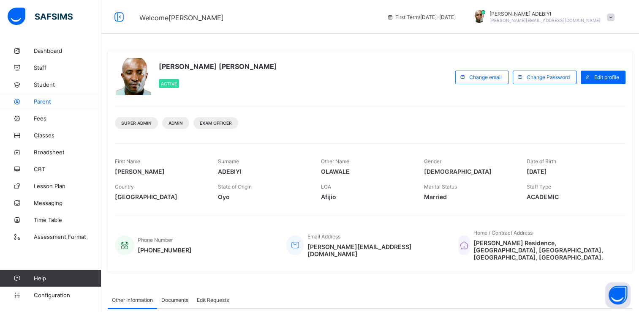
click at [35, 99] on span "Parent" at bounding box center [68, 101] width 68 height 7
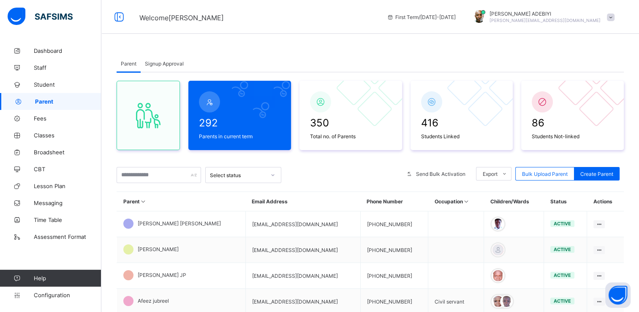
click at [175, 62] on span "Signup Approval" at bounding box center [164, 63] width 39 height 6
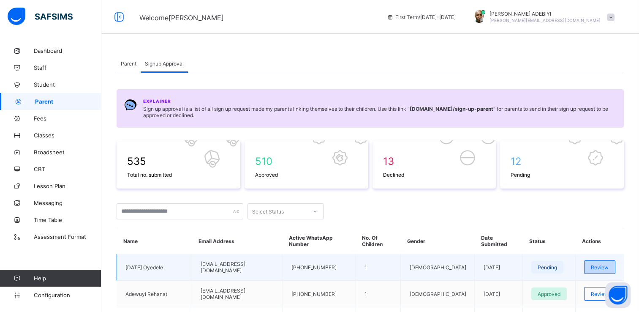
click at [597, 261] on div "Review" at bounding box center [599, 267] width 31 height 14
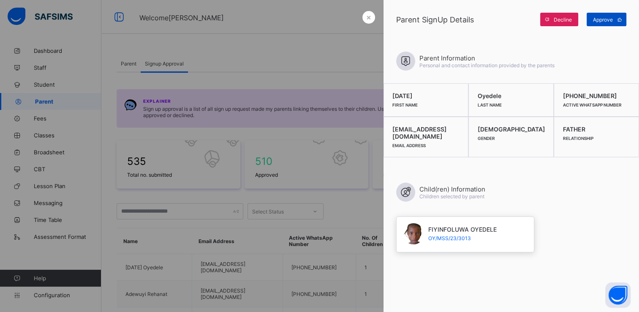
click at [601, 16] on div "Approve" at bounding box center [606, 20] width 40 height 14
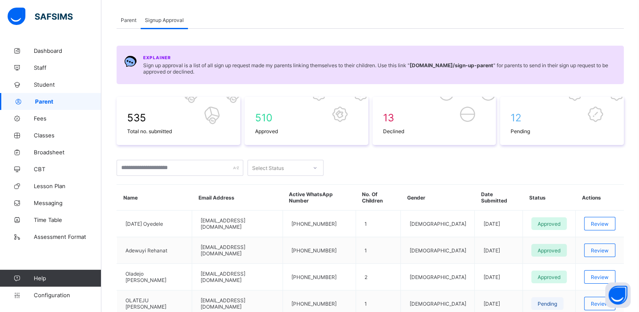
scroll to position [37, 0]
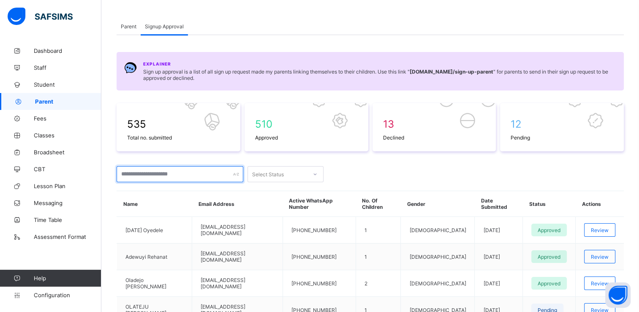
click at [147, 173] on input "text" at bounding box center [180, 174] width 127 height 16
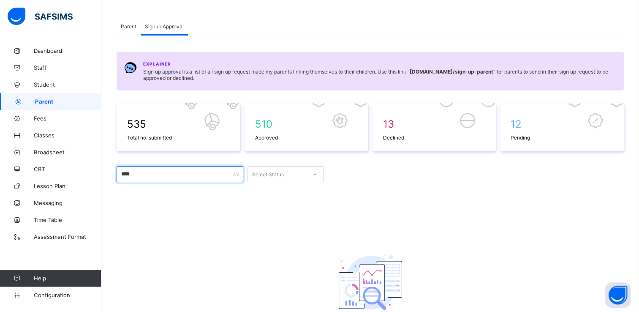
type input "**********"
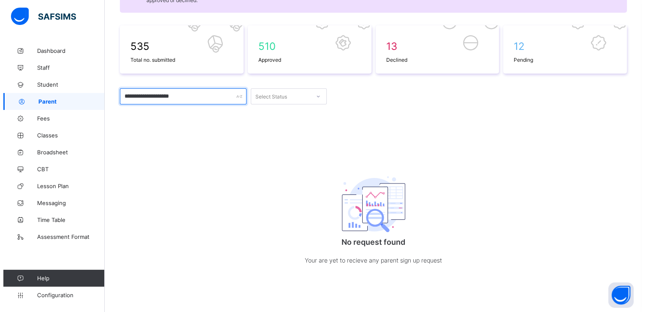
scroll to position [0, 0]
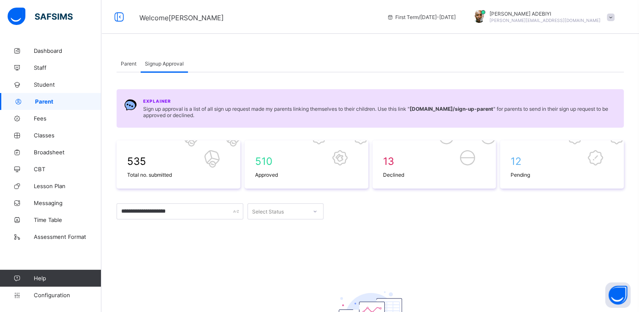
click at [127, 60] on span "Parent" at bounding box center [129, 63] width 16 height 6
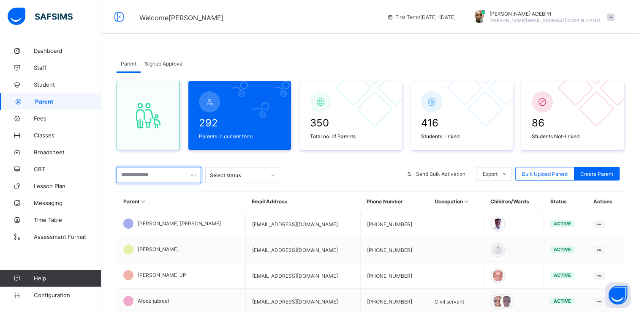
click at [138, 173] on input "text" at bounding box center [159, 175] width 84 height 16
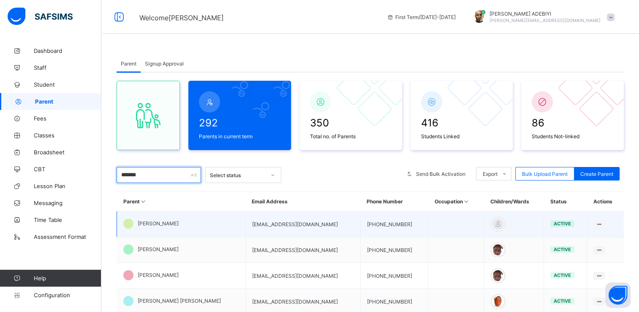
type input "*******"
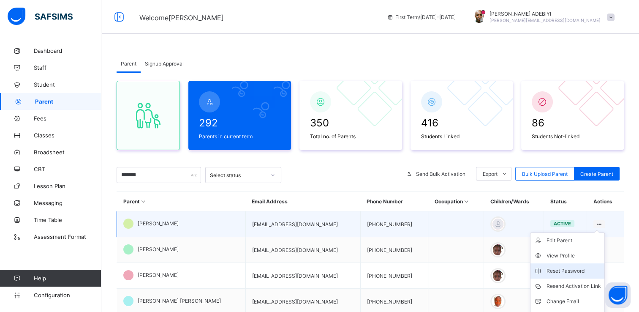
click at [575, 269] on div "Reset Password" at bounding box center [573, 270] width 54 height 8
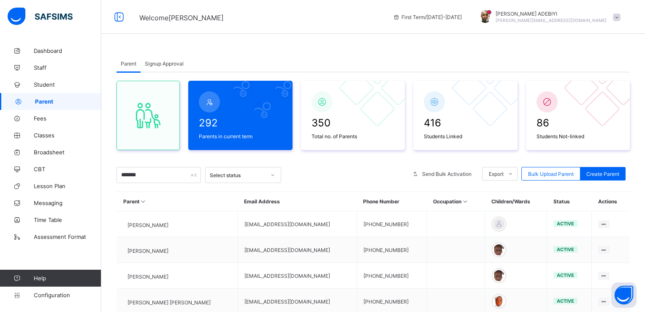
type input "********"
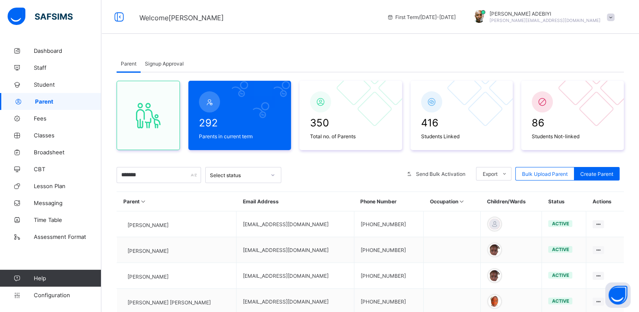
click at [614, 16] on span at bounding box center [611, 18] width 8 height 8
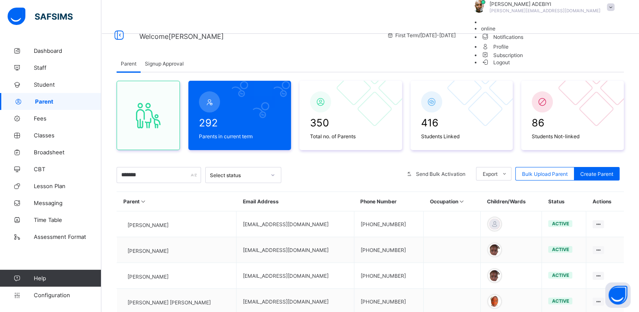
click at [510, 67] on span "Logout" at bounding box center [495, 62] width 29 height 9
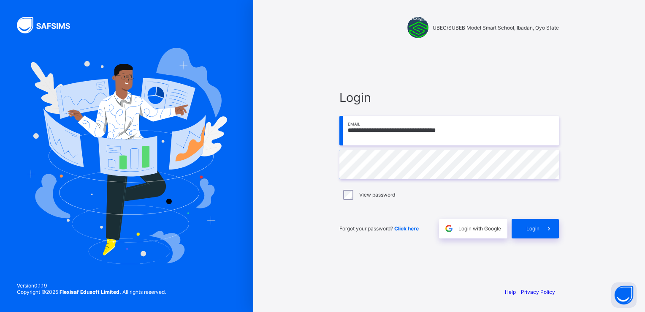
click at [467, 133] on input "**********" at bounding box center [449, 131] width 220 height 30
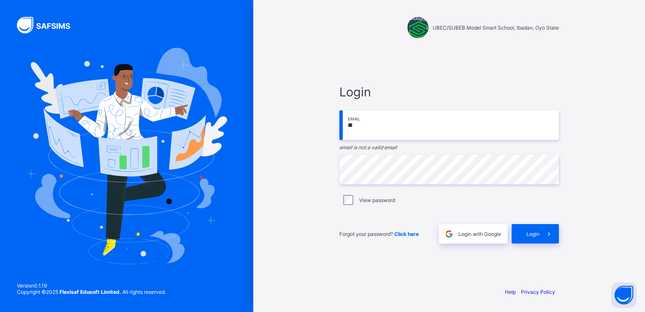
type input "*"
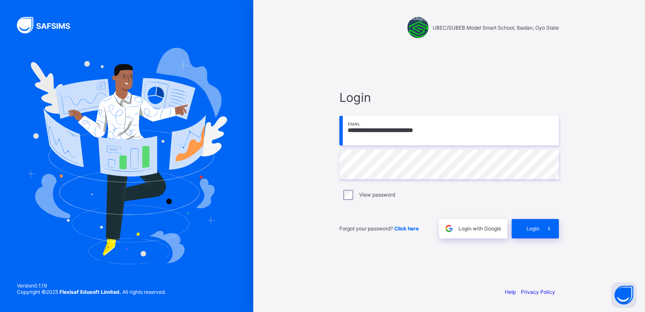
type input "**********"
click at [548, 230] on icon at bounding box center [549, 228] width 9 height 8
type input "**********"
click at [456, 138] on input "**********" at bounding box center [449, 131] width 220 height 30
click at [502, 117] on input "**********" at bounding box center [449, 131] width 220 height 30
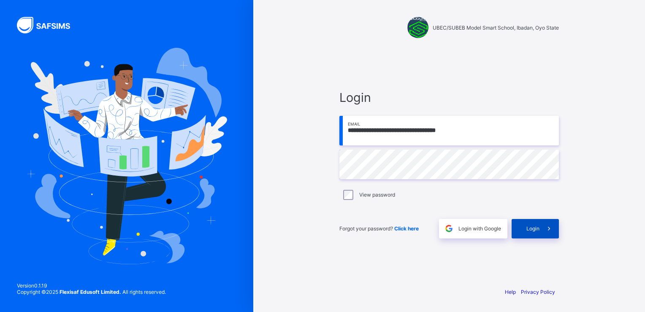
click at [553, 231] on icon at bounding box center [549, 228] width 9 height 8
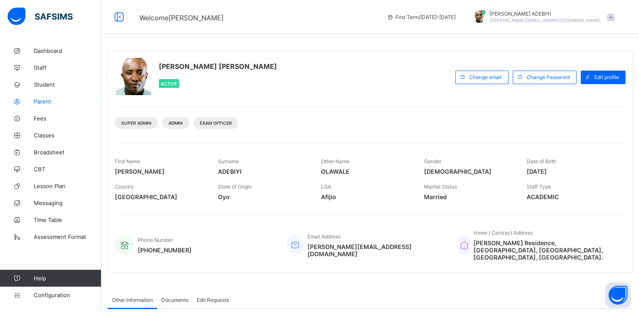
click at [46, 99] on span "Parent" at bounding box center [68, 101] width 68 height 7
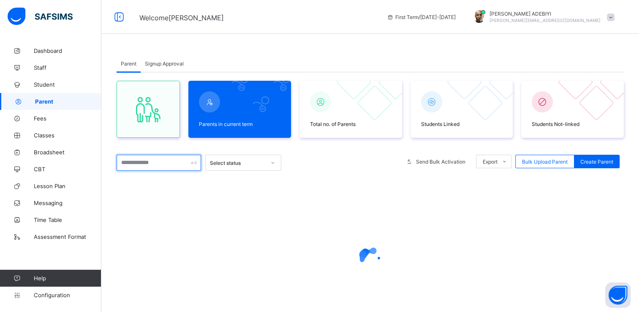
click at [162, 163] on div "Parents in current term Total no. of Parents Students Linked Students Not-linke…" at bounding box center [370, 209] width 507 height 275
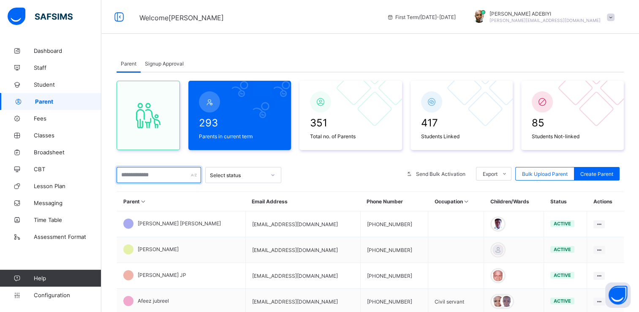
click at [127, 173] on input "text" at bounding box center [159, 175] width 84 height 16
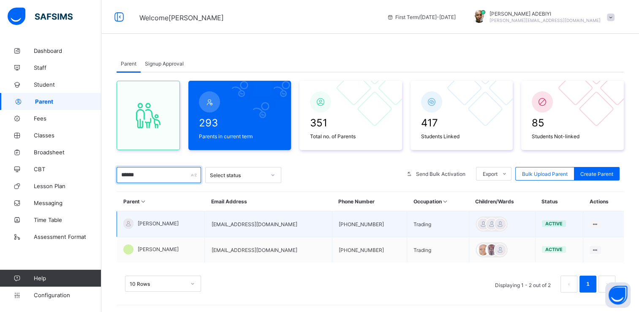
type input "******"
drag, startPoint x: 289, startPoint y: 224, endPoint x: 218, endPoint y: 225, distance: 71.4
click at [218, 225] on td "balogunomolara76@gmail.com" at bounding box center [268, 224] width 127 height 26
copy td "balogunomolara76@gmail.com"
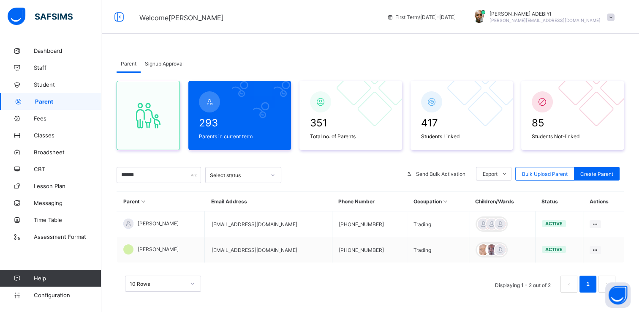
click at [351, 165] on div "293 Parents in current term 351 Total no. of Parents 417 Students Linked 85 Stu…" at bounding box center [370, 190] width 507 height 237
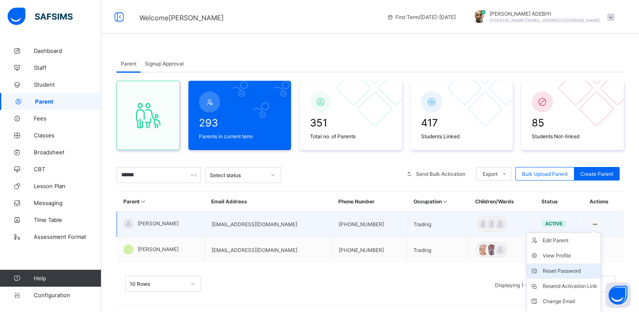
click at [567, 268] on div "Reset Password" at bounding box center [569, 270] width 54 height 8
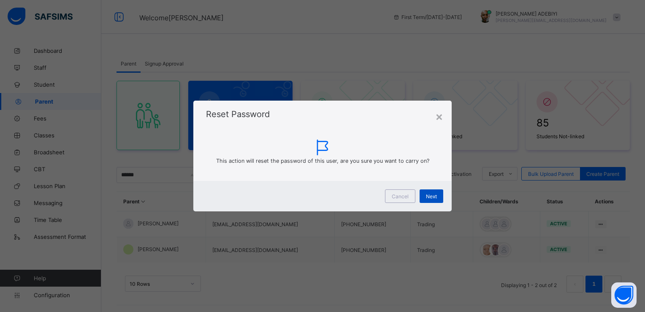
click at [426, 195] on span "Next" at bounding box center [431, 196] width 11 height 6
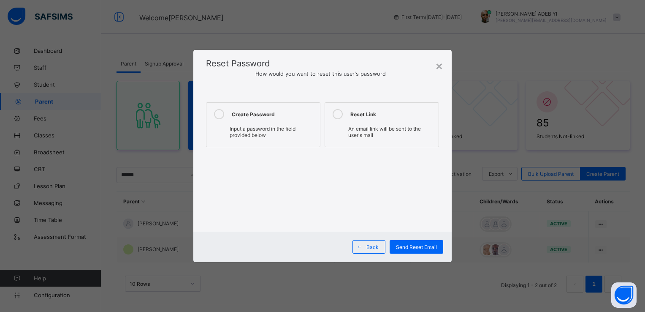
click at [219, 113] on icon at bounding box center [219, 114] width 10 height 10
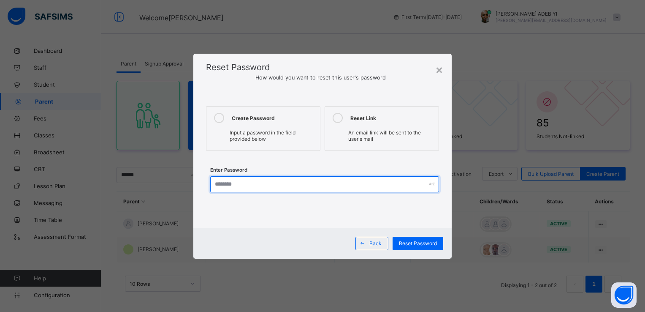
click at [236, 183] on input "text" at bounding box center [324, 184] width 228 height 16
type input "**********"
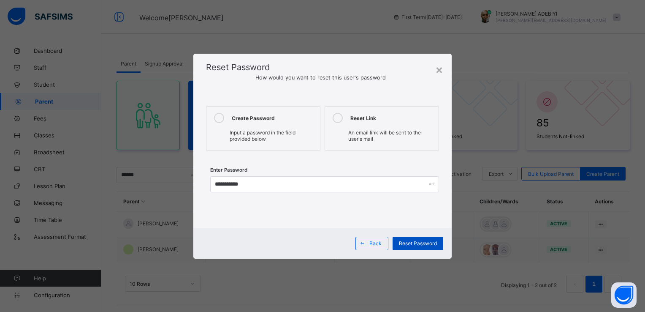
click at [424, 241] on span "Reset Password" at bounding box center [418, 243] width 38 height 6
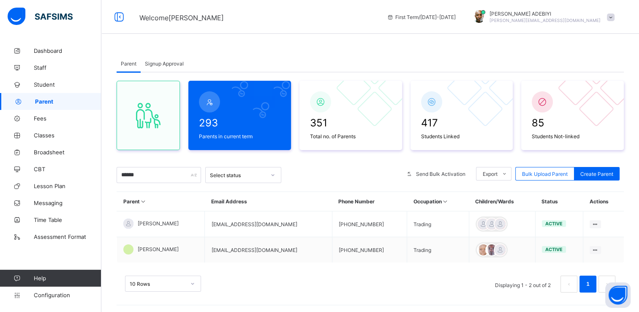
click at [614, 18] on span at bounding box center [611, 18] width 8 height 8
click at [586, 96] on span "Logout" at bounding box center [587, 97] width 56 height 10
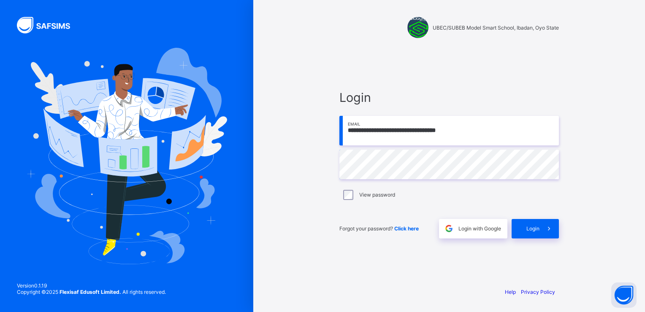
click at [471, 129] on input "**********" at bounding box center [449, 131] width 220 height 30
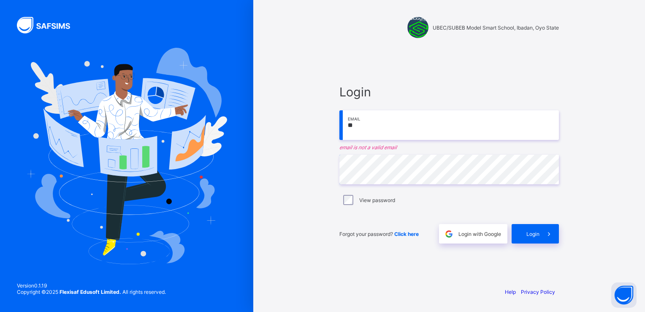
type input "*"
paste input "**********"
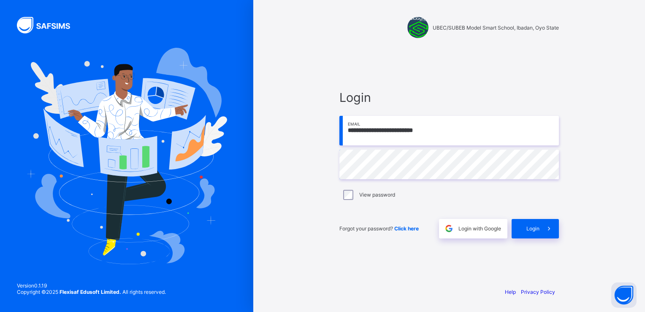
type input "**********"
click at [544, 225] on span at bounding box center [549, 228] width 19 height 19
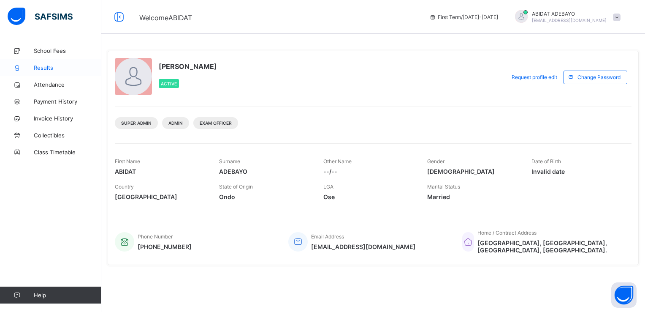
click at [48, 65] on span "Results" at bounding box center [68, 67] width 68 height 7
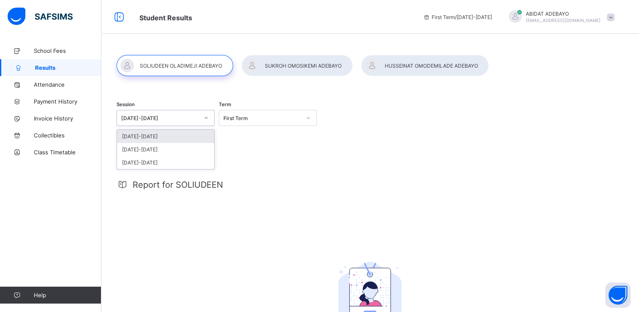
click at [208, 119] on icon at bounding box center [205, 118] width 5 height 8
click at [198, 152] on div "2024-2025" at bounding box center [165, 149] width 97 height 13
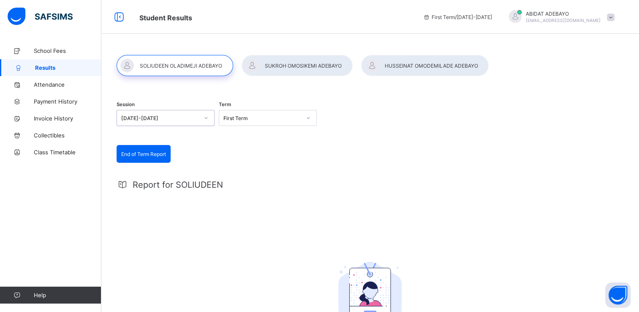
click at [304, 116] on div at bounding box center [308, 118] width 14 height 14
click at [279, 163] on div "Third Term" at bounding box center [267, 162] width 97 height 13
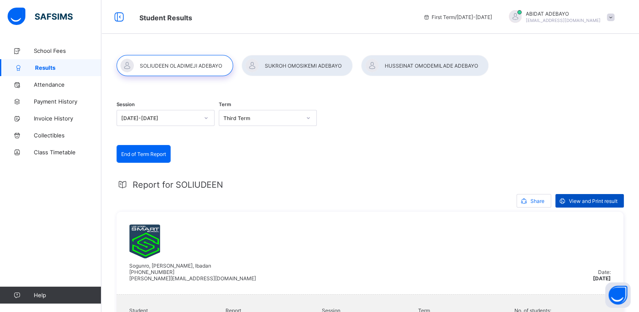
click at [601, 198] on span "View and Print result" at bounding box center [593, 201] width 49 height 6
click at [295, 65] on div at bounding box center [296, 65] width 111 height 21
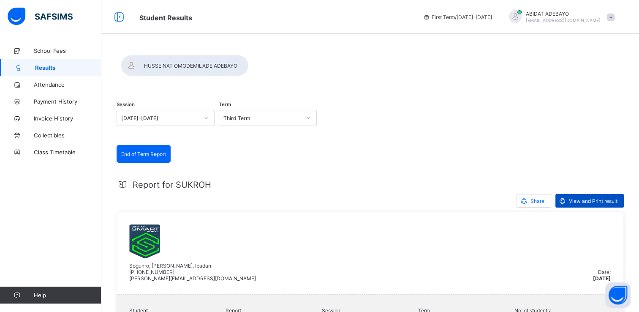
click at [589, 198] on span "View and Print result" at bounding box center [593, 201] width 49 height 6
click at [248, 67] on div at bounding box center [184, 65] width 127 height 21
click at [584, 200] on span "View and Print result" at bounding box center [593, 201] width 49 height 6
click at [614, 18] on span at bounding box center [611, 18] width 8 height 8
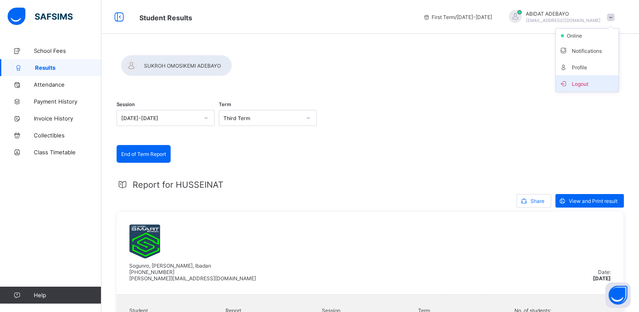
click at [587, 84] on span "Logout" at bounding box center [587, 84] width 56 height 10
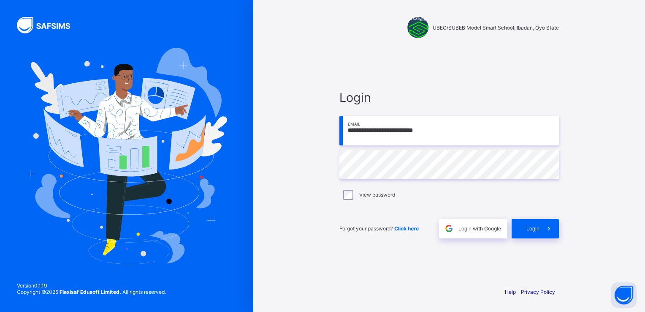
click at [478, 131] on input "**********" at bounding box center [449, 131] width 220 height 30
type input "**********"
click at [551, 229] on icon at bounding box center [549, 228] width 9 height 8
click at [545, 231] on icon at bounding box center [549, 228] width 9 height 8
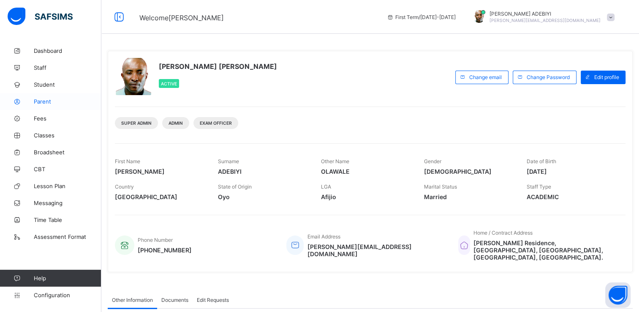
click at [49, 103] on span "Parent" at bounding box center [68, 101] width 68 height 7
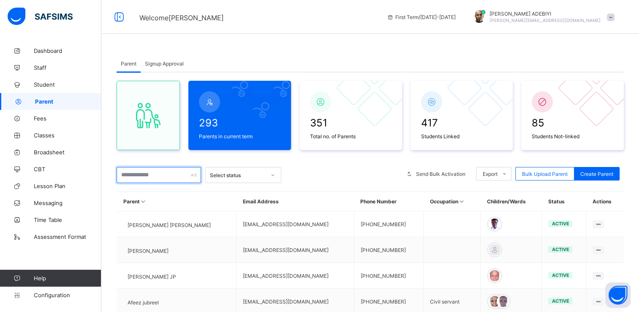
click at [169, 176] on input "text" at bounding box center [159, 175] width 84 height 16
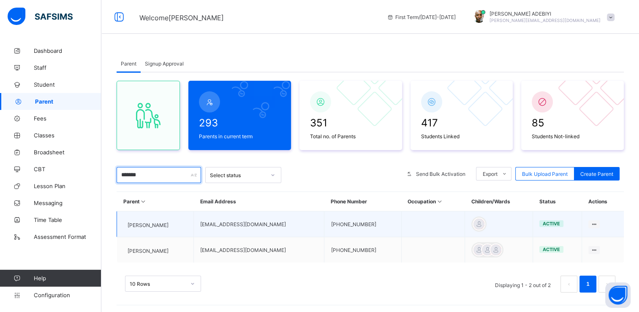
type input "*******"
drag, startPoint x: 240, startPoint y: 224, endPoint x: 332, endPoint y: 224, distance: 92.0
click at [324, 224] on td "abdulsalamrofiyatoyeladun@gmail.com" at bounding box center [259, 224] width 130 height 26
copy td "abdulsalamrofiyatoyeladun@gmail.com"
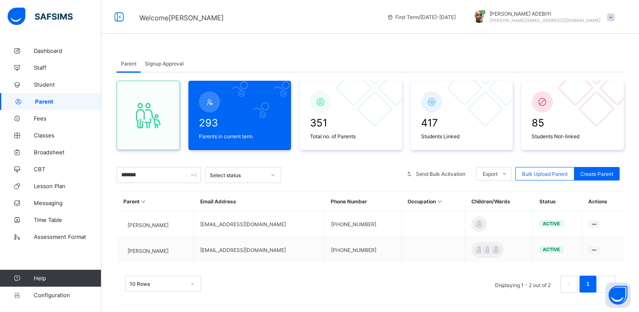
copy td "abdulsalamrofiyatoyeladun@gmail.com"
click at [309, 281] on div "10 Rows Displaying 1 - 2 out of 2 1" at bounding box center [370, 283] width 490 height 17
click at [614, 16] on span at bounding box center [611, 18] width 8 height 8
click at [596, 97] on span "Logout" at bounding box center [587, 97] width 56 height 10
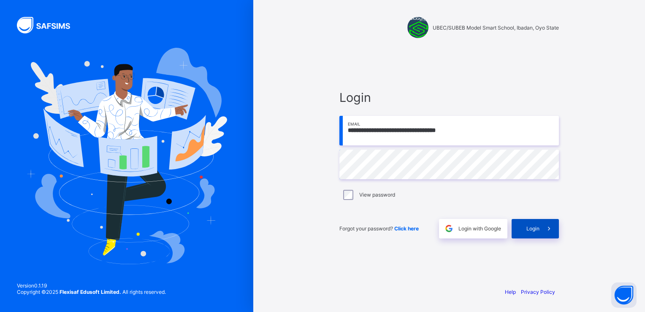
click at [557, 231] on span at bounding box center [549, 228] width 19 height 19
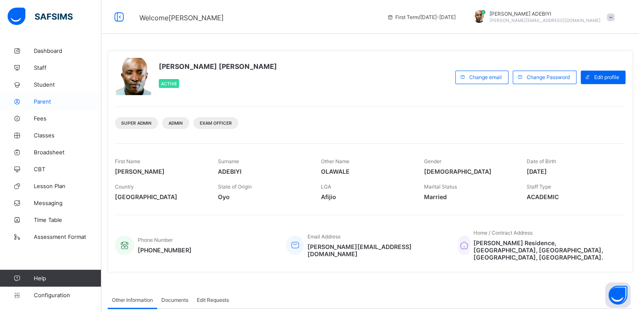
click at [44, 101] on span "Parent" at bounding box center [68, 101] width 68 height 7
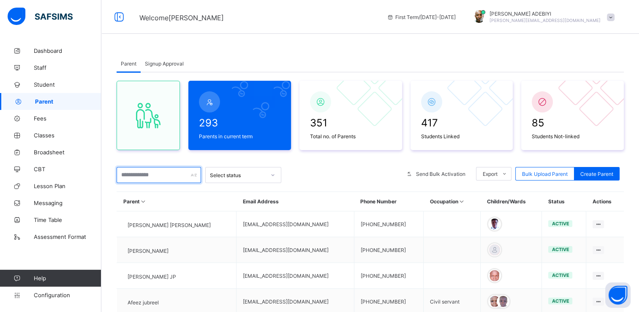
click at [164, 176] on input "text" at bounding box center [159, 175] width 84 height 16
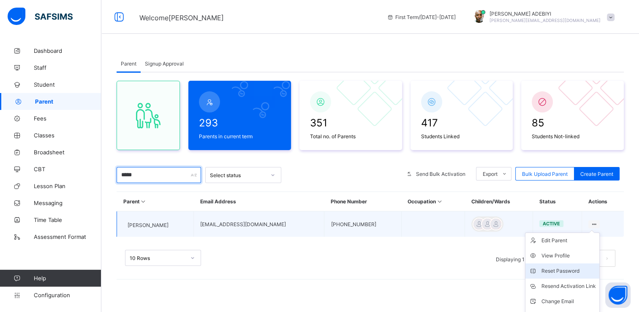
type input "*****"
click at [566, 274] on div "Reset Password" at bounding box center [568, 270] width 54 height 8
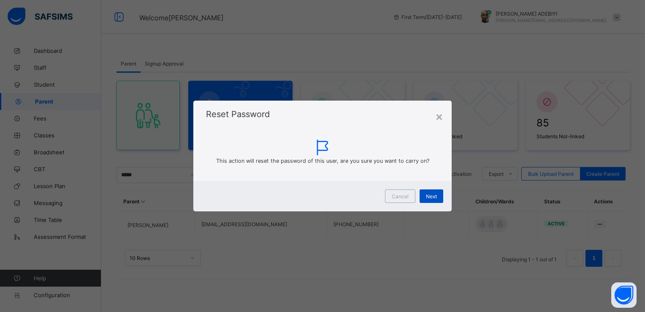
click at [434, 191] on div "Next" at bounding box center [432, 196] width 24 height 14
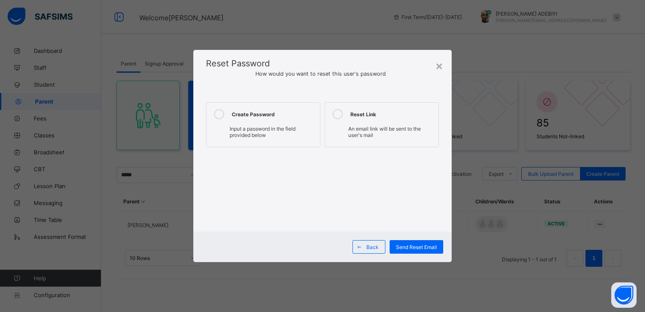
click at [214, 114] on icon at bounding box center [219, 114] width 10 height 10
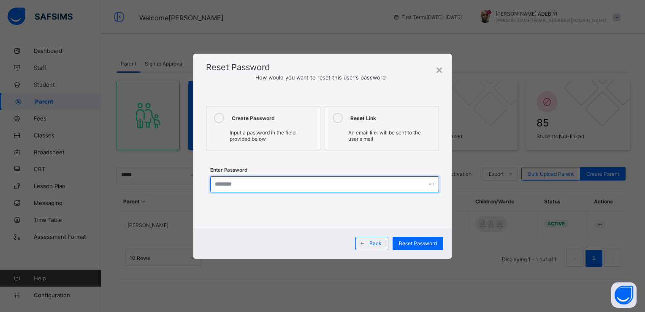
click at [269, 184] on input "text" at bounding box center [324, 184] width 228 height 16
type input "********"
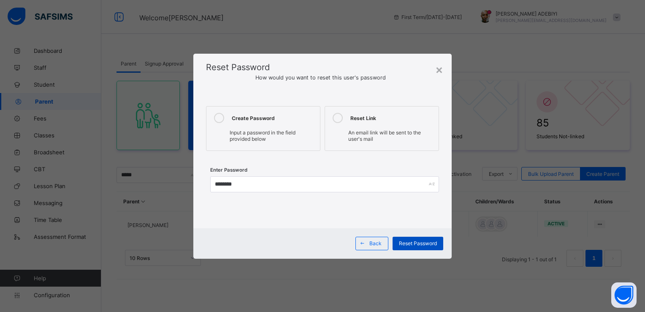
click at [435, 241] on span "Reset Password" at bounding box center [418, 243] width 38 height 6
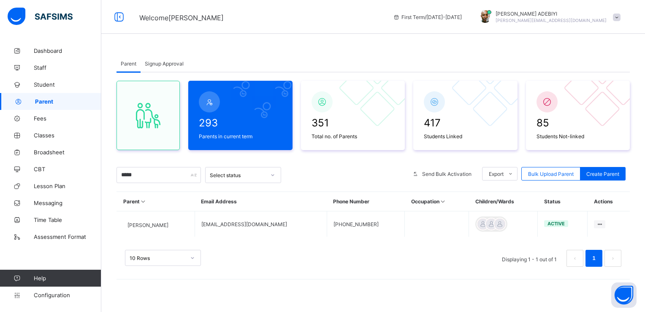
click at [616, 14] on span at bounding box center [617, 18] width 8 height 8
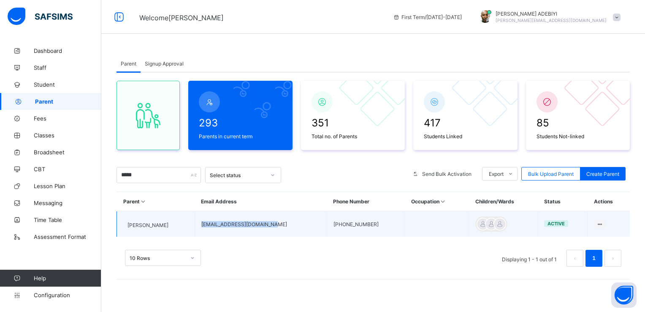
drag, startPoint x: 273, startPoint y: 224, endPoint x: 206, endPoint y: 227, distance: 67.6
click at [206, 227] on td "mukailabukola21@gmail.com" at bounding box center [261, 224] width 132 height 26
copy td "mukailabukola21@gmail.com"
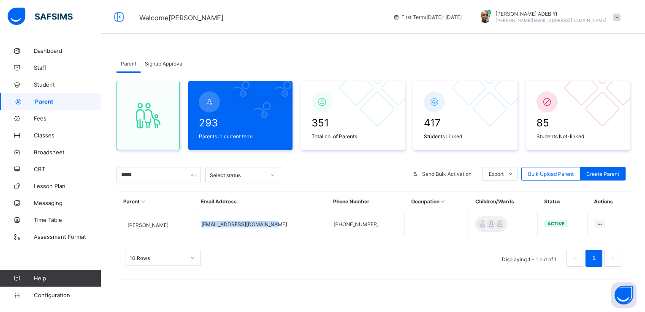
copy td "mukailabukola21@gmail.com"
click at [617, 19] on span at bounding box center [617, 18] width 8 height 8
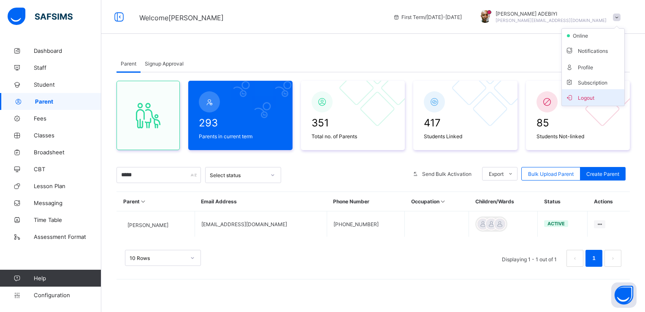
click at [581, 94] on span "Logout" at bounding box center [593, 97] width 56 height 10
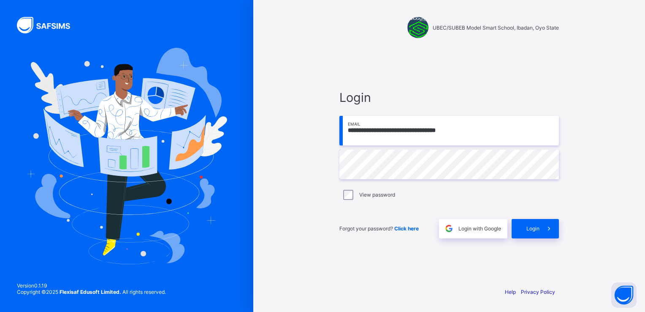
click at [486, 137] on input "**********" at bounding box center [449, 131] width 220 height 30
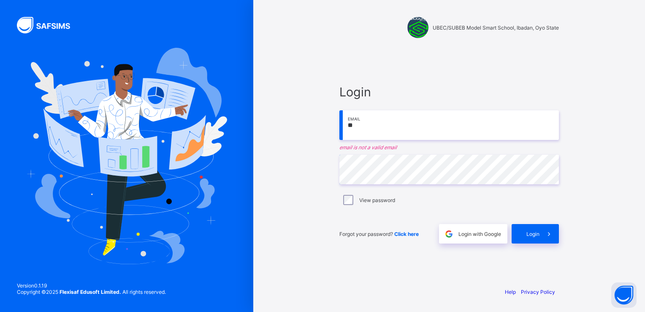
type input "*"
paste input "**********"
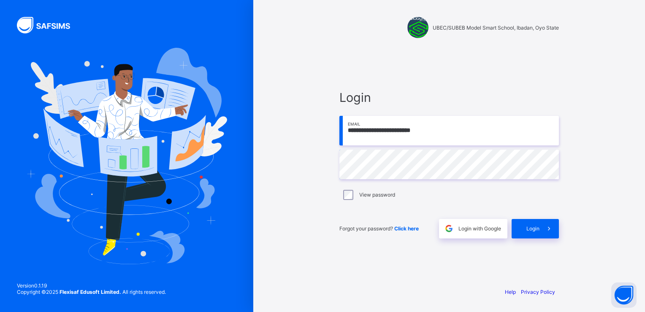
type input "**********"
click at [549, 231] on icon at bounding box center [549, 228] width 9 height 8
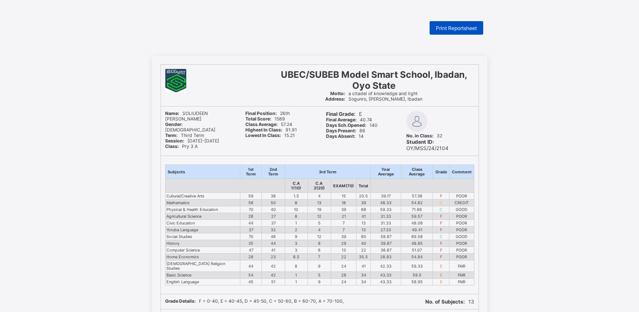
click at [464, 27] on span "Print Reportsheet" at bounding box center [456, 28] width 41 height 6
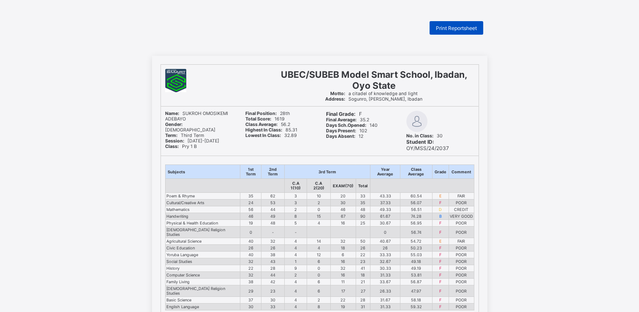
click at [456, 23] on div "Print Reportsheet" at bounding box center [456, 28] width 54 height 14
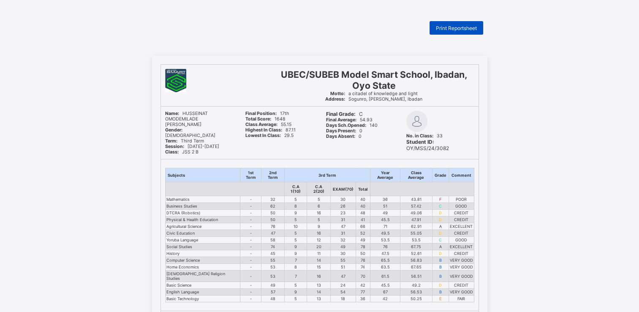
click at [464, 28] on span "Print Reportsheet" at bounding box center [456, 28] width 41 height 6
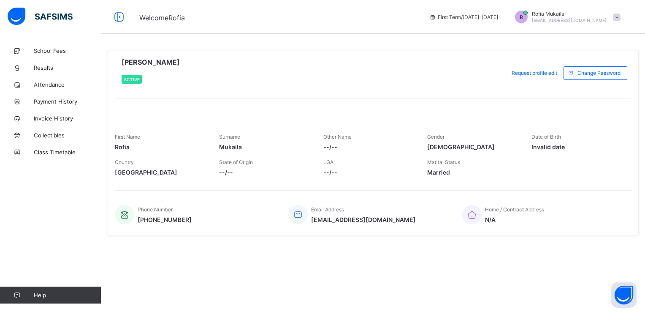
click at [616, 19] on span at bounding box center [617, 18] width 8 height 8
click at [589, 81] on span "Logout" at bounding box center [593, 83] width 56 height 10
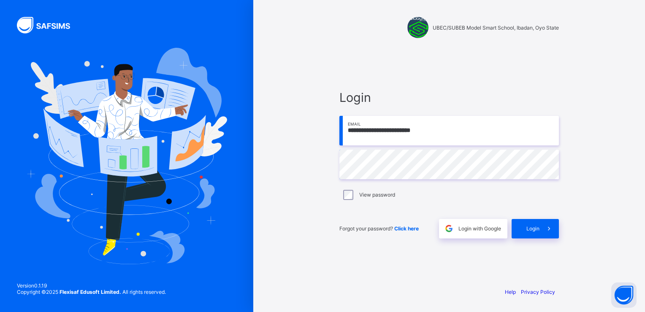
click at [445, 127] on input "**********" at bounding box center [449, 131] width 220 height 30
type input "**********"
click at [542, 225] on span at bounding box center [549, 228] width 19 height 19
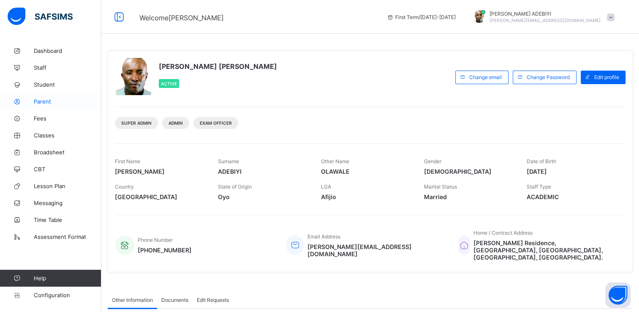
click at [38, 100] on span "Parent" at bounding box center [68, 101] width 68 height 7
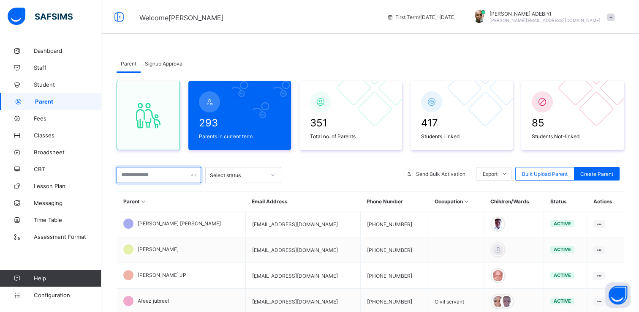
click at [156, 173] on input "text" at bounding box center [159, 175] width 84 height 16
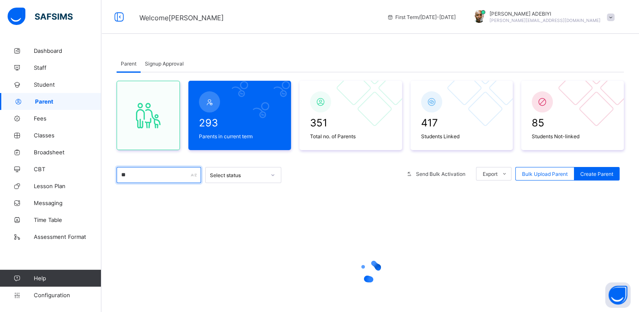
type input "*******"
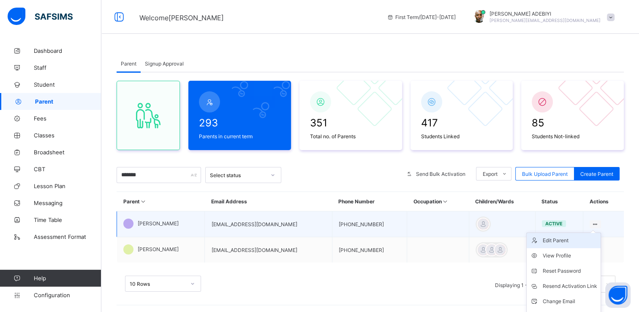
click at [574, 239] on div "Edit Parent" at bounding box center [569, 240] width 54 height 8
select select "**"
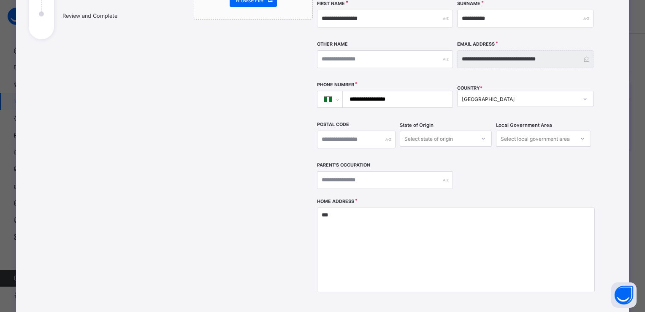
scroll to position [157, 0]
click at [481, 134] on icon at bounding box center [483, 138] width 5 height 8
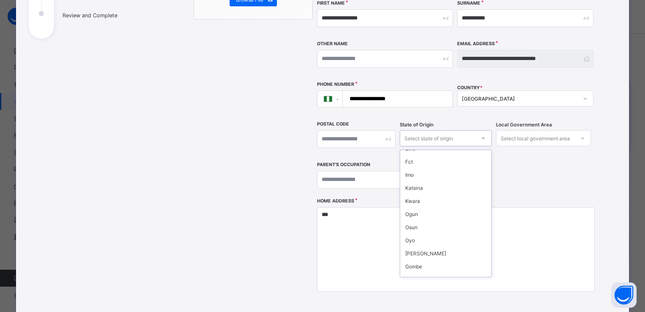
scroll to position [81, 0]
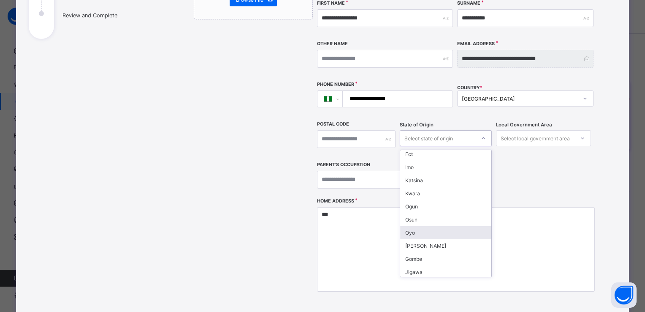
click at [440, 226] on div "Oyo" at bounding box center [445, 232] width 91 height 13
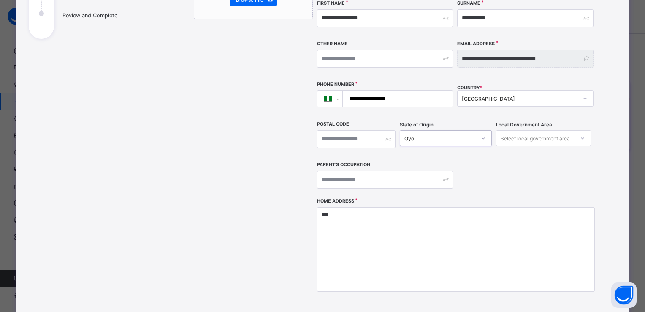
click at [580, 134] on icon at bounding box center [582, 138] width 5 height 8
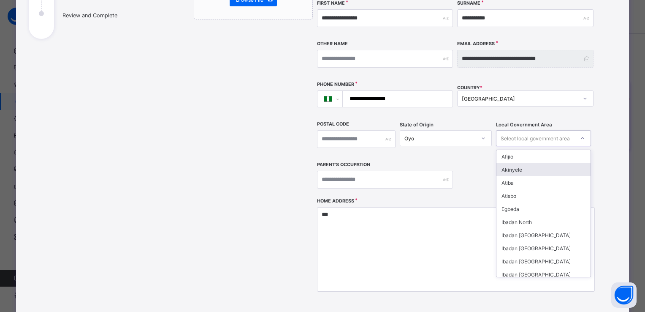
click at [527, 163] on div "Akinyele" at bounding box center [543, 169] width 94 height 13
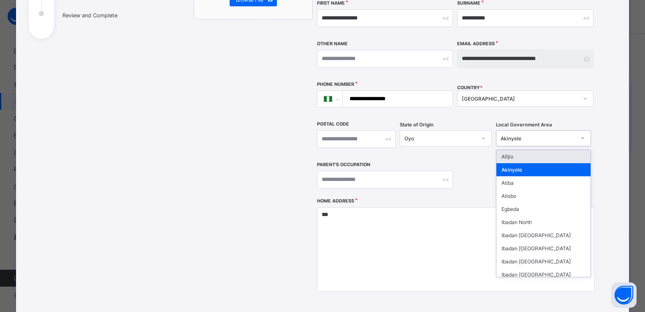
click at [580, 134] on icon at bounding box center [582, 138] width 5 height 8
click at [515, 176] on div "Atiba" at bounding box center [543, 182] width 94 height 13
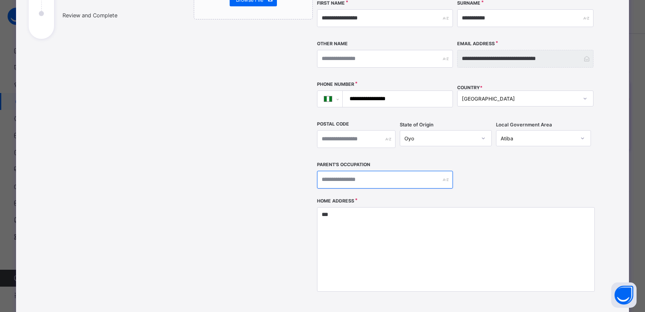
click at [365, 171] on input "text" at bounding box center [385, 180] width 136 height 18
type input "*******"
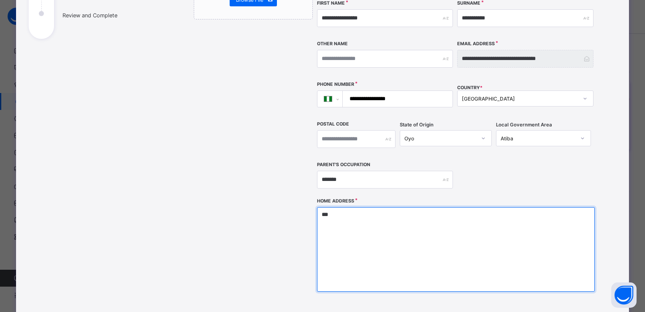
click at [349, 254] on textarea "***" at bounding box center [456, 249] width 278 height 84
click at [343, 207] on textarea "***" at bounding box center [456, 249] width 278 height 84
type textarea "*"
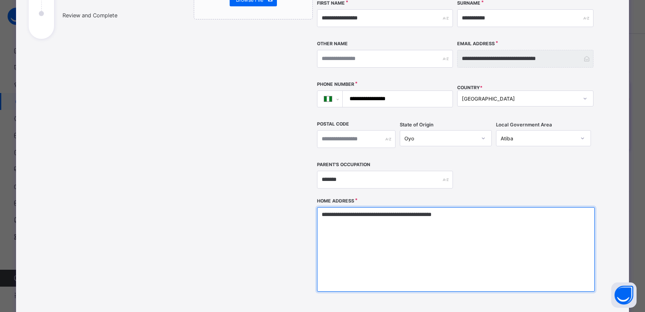
click at [439, 207] on textarea "**********" at bounding box center [456, 249] width 278 height 84
click at [473, 207] on textarea "**********" at bounding box center [456, 249] width 278 height 84
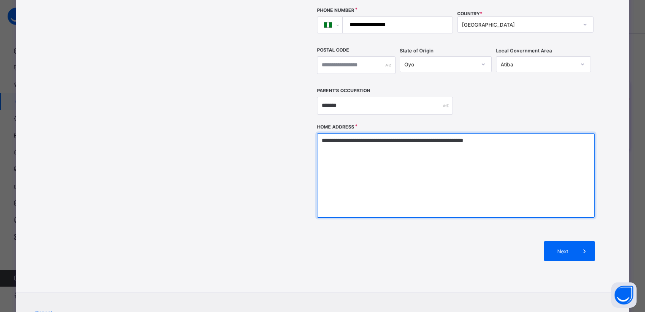
scroll to position [246, 0]
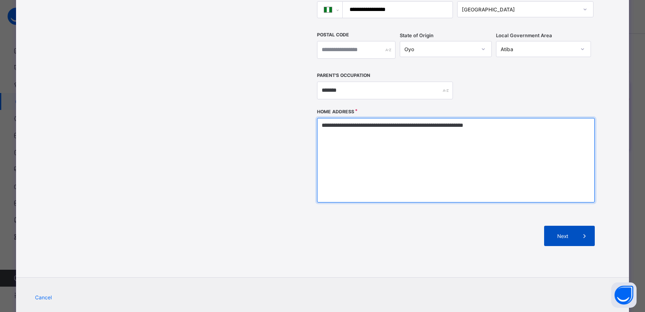
type textarea "**********"
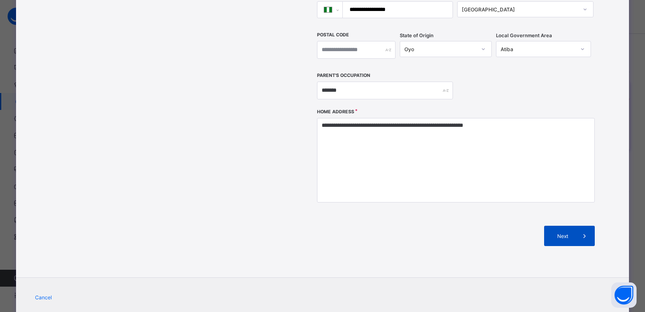
click at [580, 231] on icon at bounding box center [584, 235] width 9 height 8
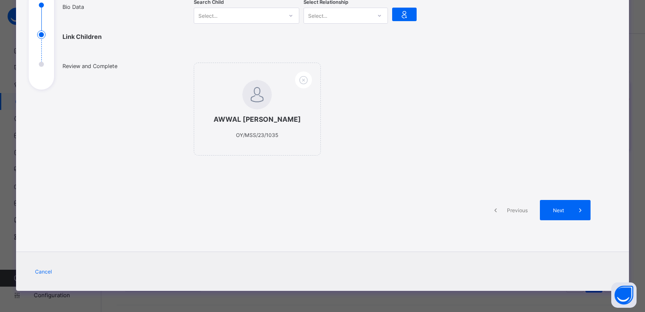
scroll to position [105, 0]
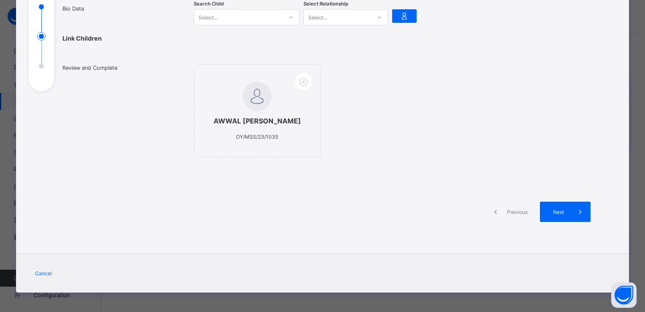
click at [288, 17] on icon at bounding box center [290, 17] width 5 height 8
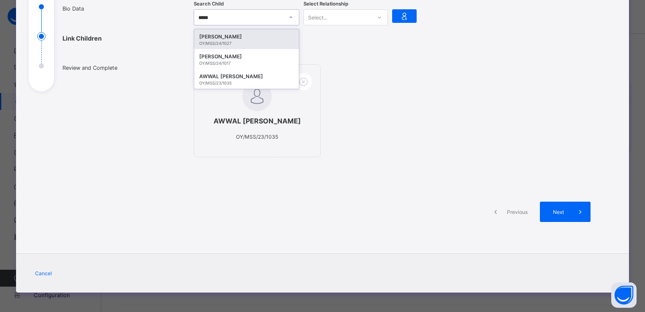
type input "******"
click at [256, 36] on div "ABDULAZEEM OLAYINKA KOLADE" at bounding box center [246, 37] width 95 height 8
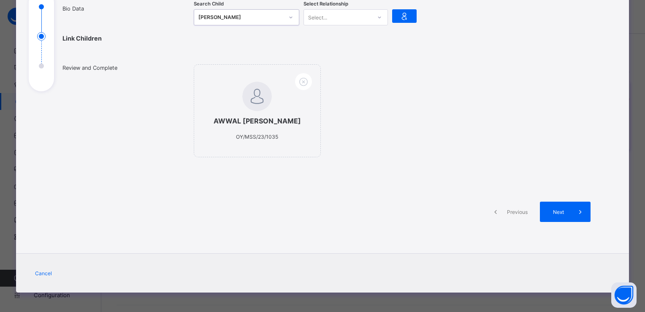
click at [377, 18] on icon at bounding box center [379, 17] width 5 height 8
click at [328, 50] on div "Mother" at bounding box center [346, 48] width 84 height 13
click at [400, 11] on icon at bounding box center [405, 16] width 12 height 10
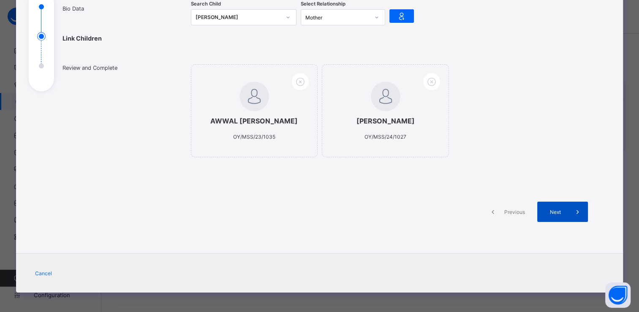
click at [573, 216] on icon at bounding box center [576, 211] width 9 height 8
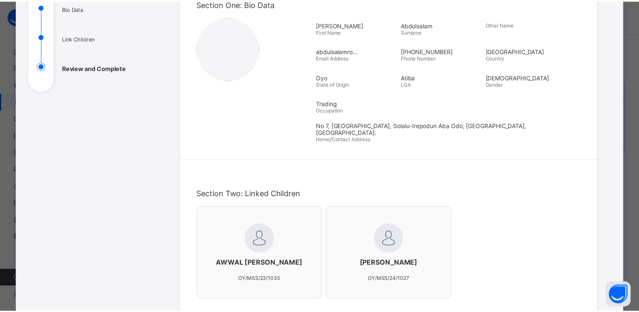
scroll to position [277, 0]
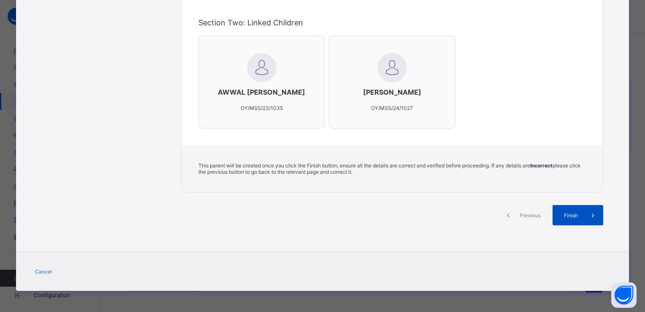
click at [593, 214] on icon at bounding box center [593, 215] width 9 height 8
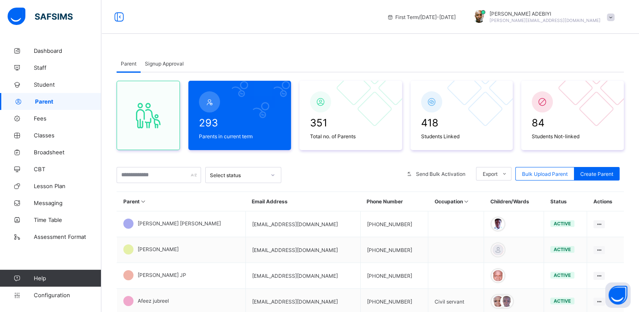
click at [614, 18] on span at bounding box center [611, 18] width 8 height 8
click at [589, 97] on span "Logout" at bounding box center [587, 97] width 56 height 10
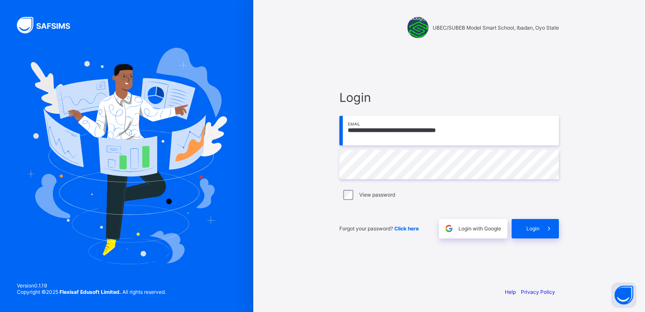
click at [470, 127] on input "**********" at bounding box center [449, 131] width 220 height 30
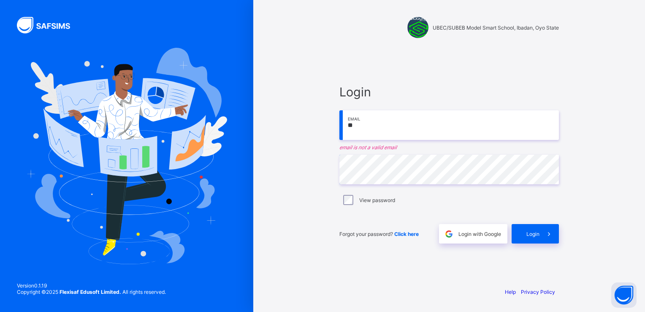
type input "*"
paste input "**********"
type input "*"
click at [491, 94] on span "Login" at bounding box center [449, 91] width 220 height 15
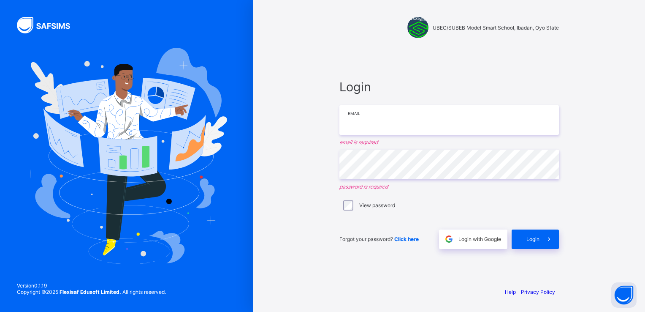
click at [380, 124] on input "email" at bounding box center [449, 120] width 220 height 30
type input "**********"
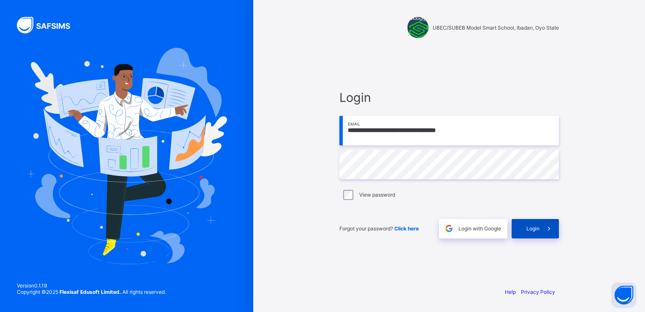
click at [553, 231] on icon at bounding box center [549, 228] width 9 height 8
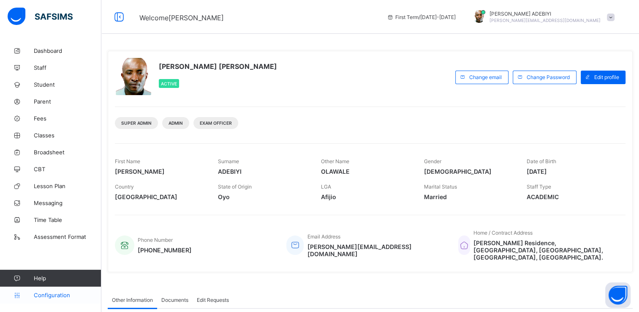
click at [64, 296] on span "Configuration" at bounding box center [67, 294] width 67 height 7
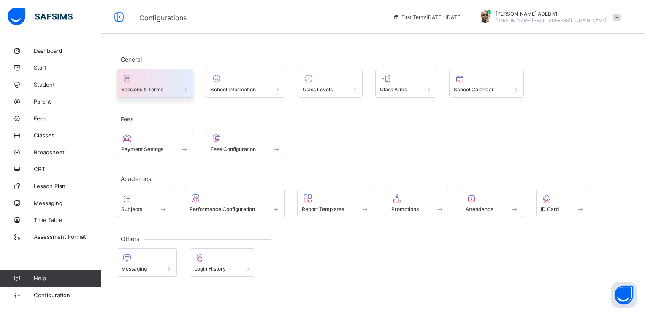
click at [187, 87] on span at bounding box center [184, 89] width 8 height 7
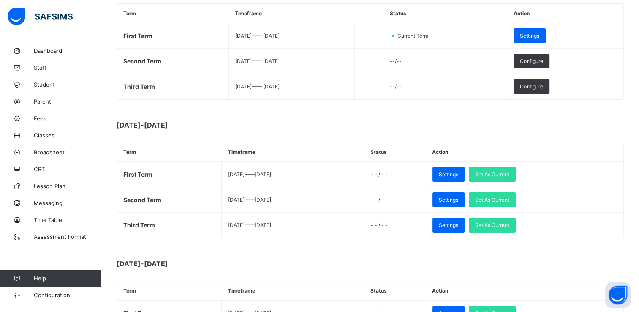
scroll to position [156, 0]
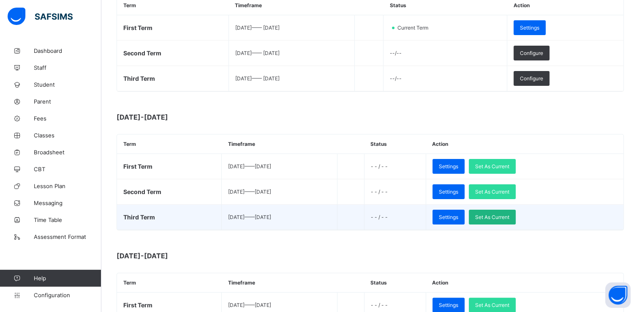
click at [509, 217] on span "Set As Current" at bounding box center [492, 217] width 34 height 6
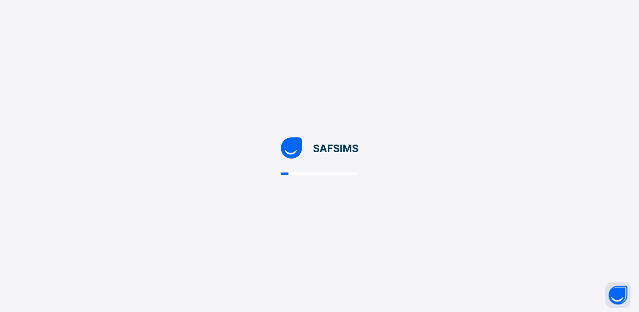
scroll to position [0, 0]
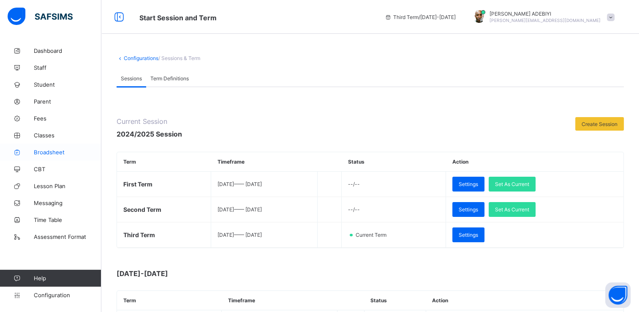
click at [52, 152] on span "Broadsheet" at bounding box center [68, 152] width 68 height 7
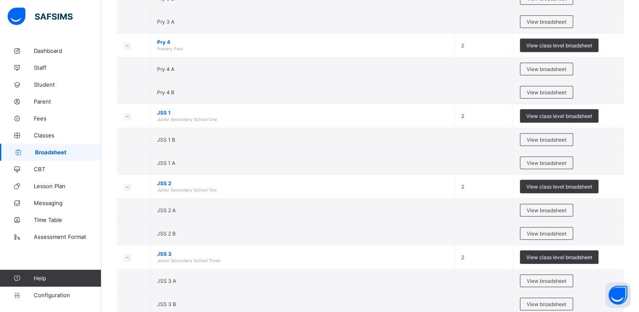
scroll to position [525, 0]
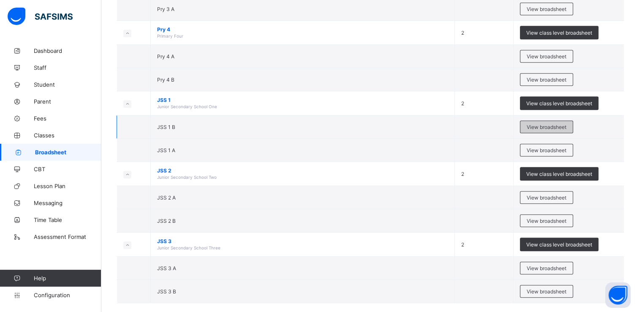
click at [553, 124] on span "View broadsheet" at bounding box center [546, 127] width 40 height 6
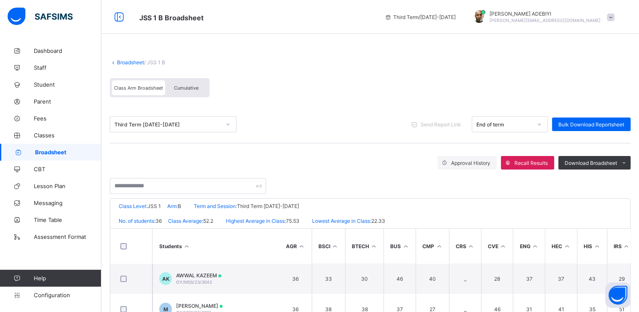
click at [156, 92] on div "Class Arm Broadsheet" at bounding box center [138, 87] width 53 height 15
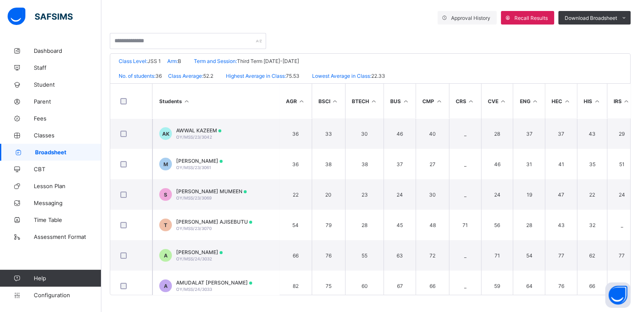
scroll to position [0, 347]
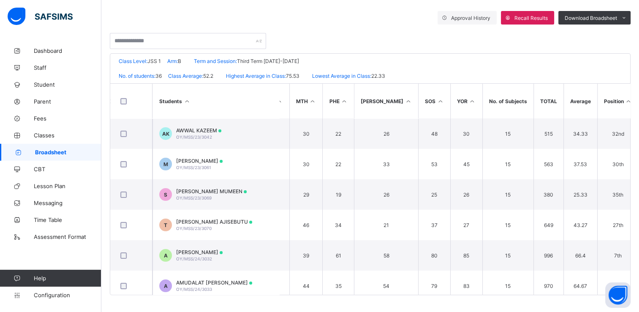
click at [625, 100] on icon at bounding box center [628, 101] width 7 height 6
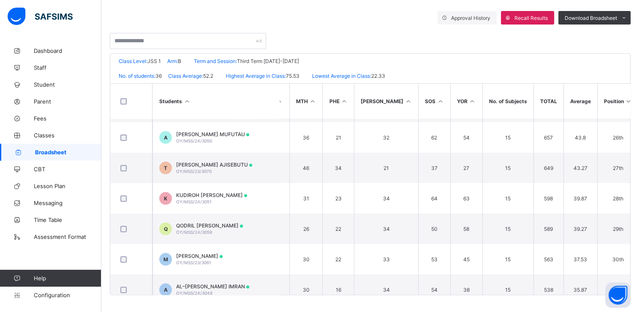
scroll to position [0, 0]
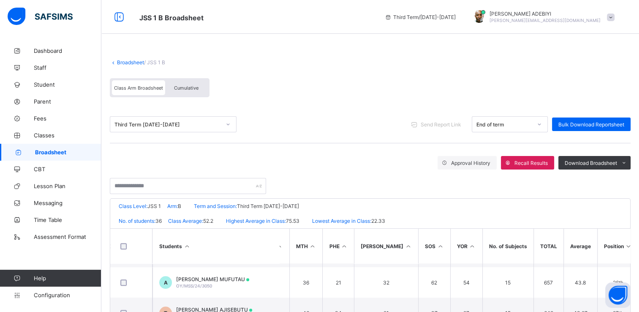
click at [193, 86] on span "Cumulative" at bounding box center [186, 88] width 24 height 6
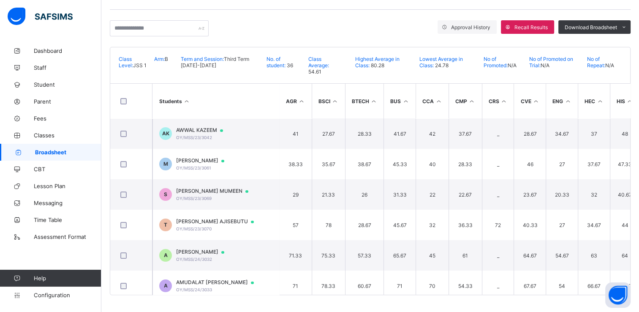
scroll to position [0, 409]
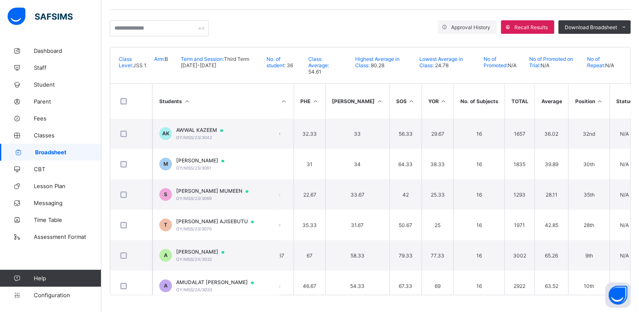
click at [596, 101] on icon at bounding box center [599, 101] width 7 height 6
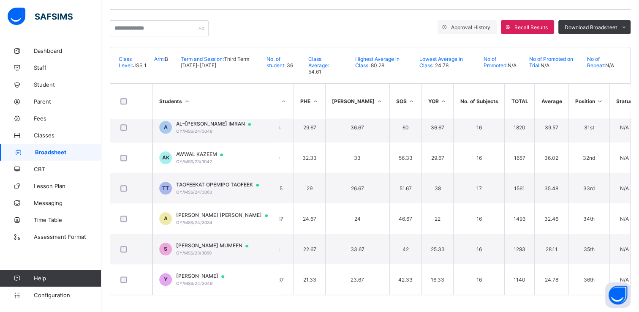
scroll to position [0, 0]
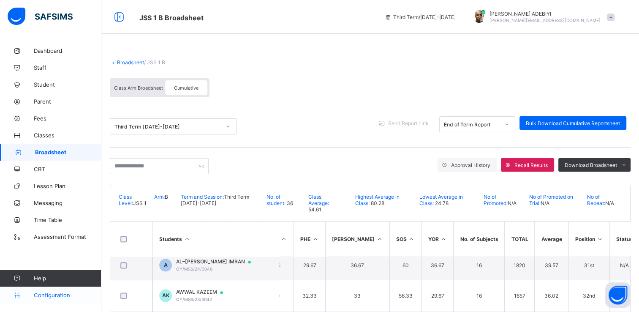
click at [50, 293] on span "Configuration" at bounding box center [67, 294] width 67 height 7
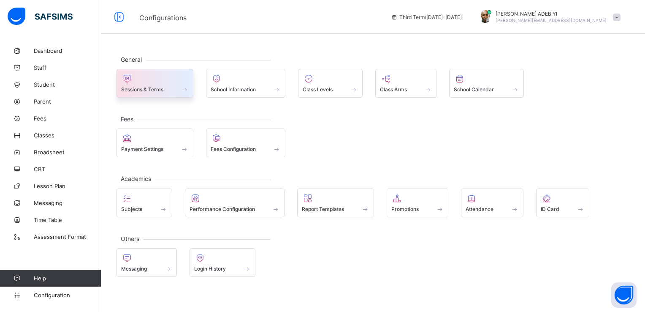
click at [177, 81] on div at bounding box center [155, 78] width 68 height 10
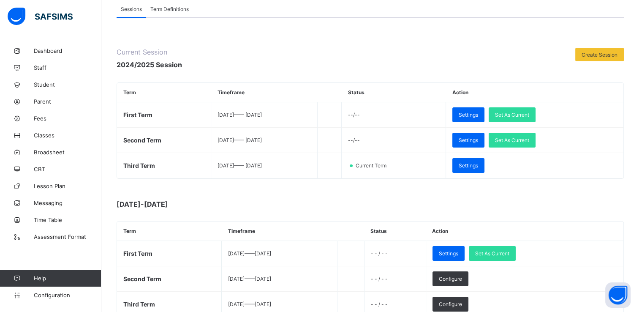
scroll to position [83, 0]
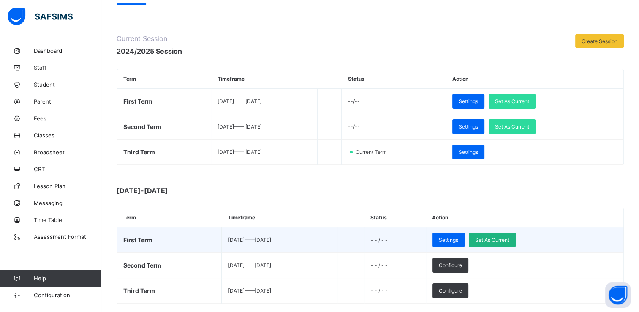
click at [509, 236] on span "Set As Current" at bounding box center [492, 239] width 34 height 6
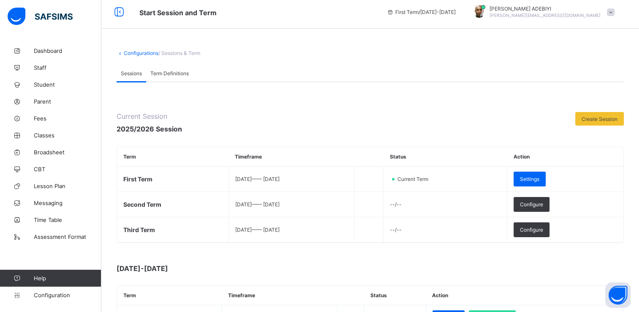
scroll to position [0, 0]
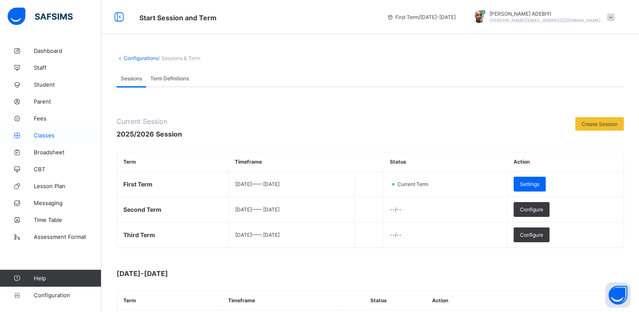
click at [33, 136] on icon at bounding box center [17, 135] width 34 height 6
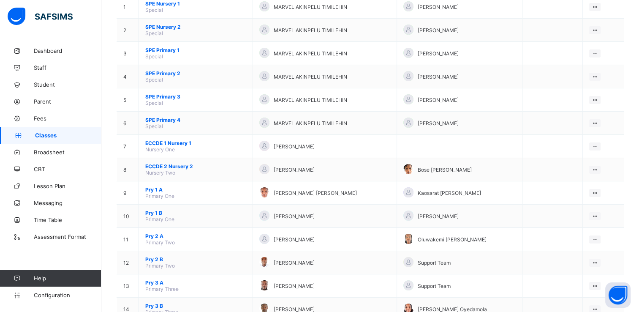
scroll to position [108, 0]
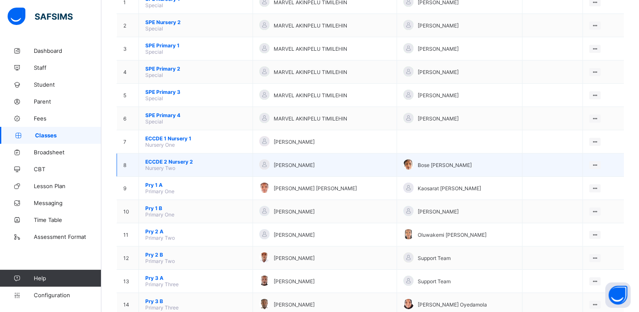
click at [167, 162] on span "ECCDE 2 Nursery 2" at bounding box center [195, 161] width 101 height 6
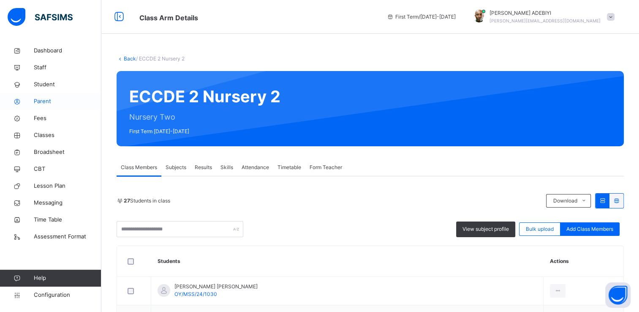
click at [47, 102] on span "Parent" at bounding box center [68, 101] width 68 height 8
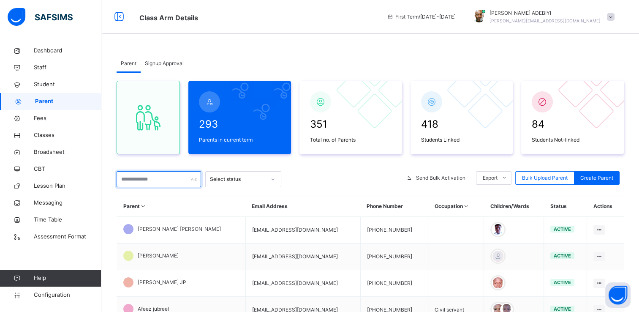
click at [142, 181] on input "text" at bounding box center [159, 179] width 84 height 16
click at [128, 182] on input "text" at bounding box center [159, 179] width 84 height 16
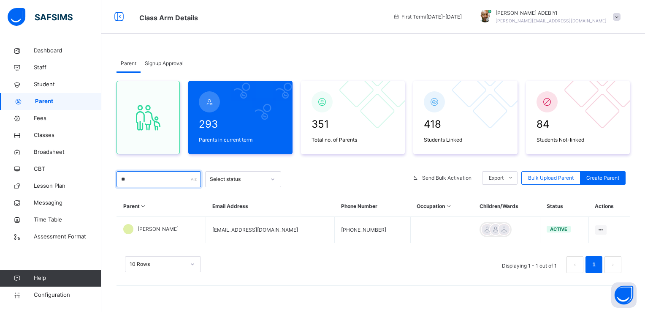
type input "*"
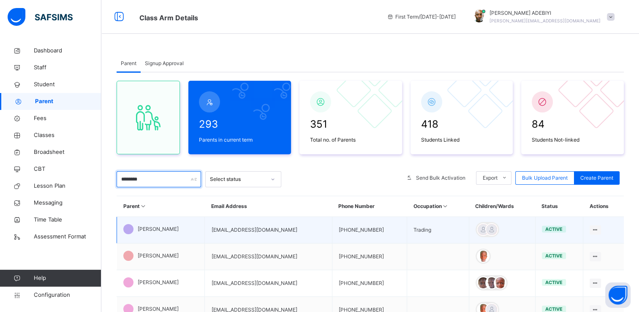
type input "********"
drag, startPoint x: 239, startPoint y: 230, endPoint x: 335, endPoint y: 236, distance: 96.0
click at [332, 236] on td "[EMAIL_ADDRESS][DOMAIN_NAME]" at bounding box center [268, 230] width 127 height 27
copy td "[EMAIL_ADDRESS][DOMAIN_NAME]"
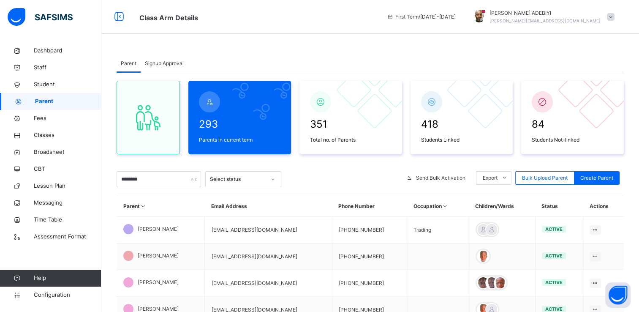
click at [549, 65] on div "Parent Signup Approval" at bounding box center [370, 63] width 507 height 17
click at [614, 17] on span at bounding box center [611, 17] width 8 height 8
click at [591, 102] on span "Logout" at bounding box center [587, 104] width 56 height 11
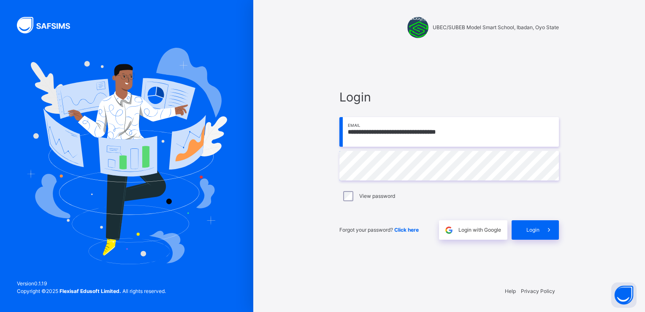
click at [470, 140] on input "**********" at bounding box center [449, 132] width 220 height 30
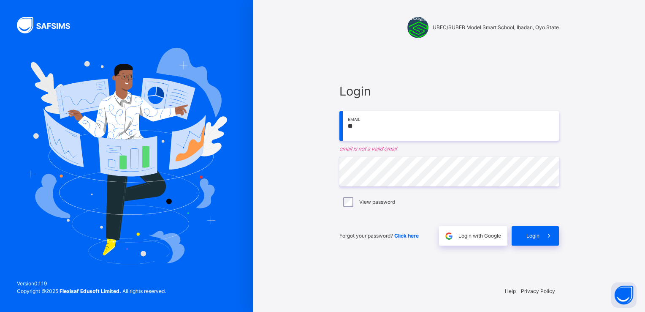
type input "*"
paste input "**********"
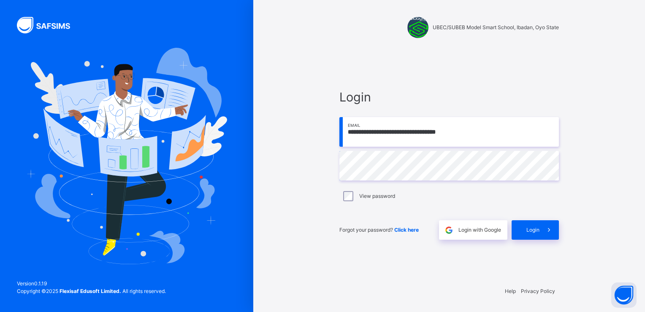
type input "**********"
click at [537, 224] on div "Login" at bounding box center [535, 229] width 47 height 19
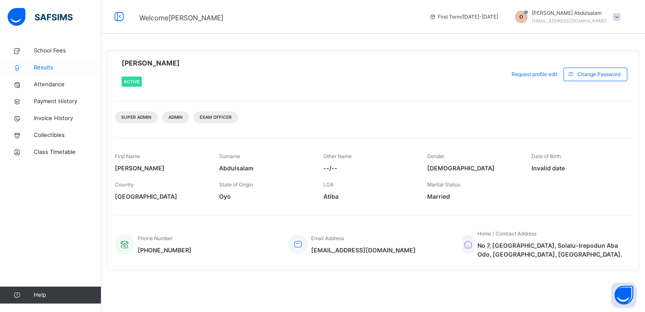
click at [54, 67] on span "Results" at bounding box center [68, 67] width 68 height 8
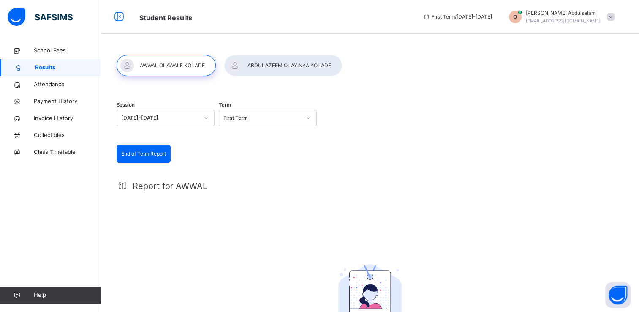
click at [308, 118] on icon at bounding box center [308, 118] width 5 height 8
click at [265, 138] on div "Third Term" at bounding box center [267, 137] width 97 height 14
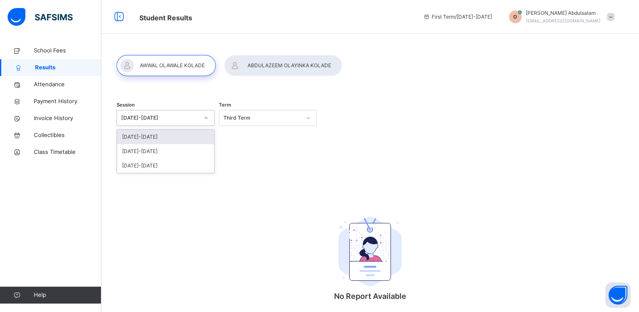
click at [206, 119] on icon at bounding box center [205, 118] width 5 height 8
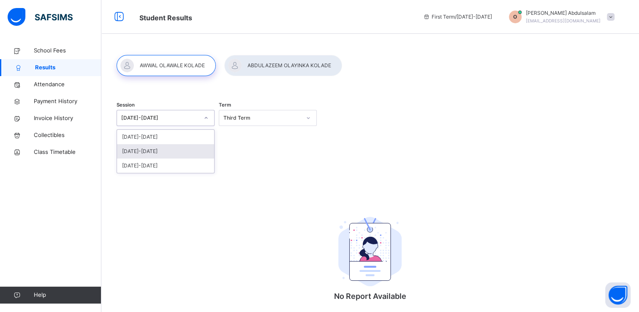
click at [174, 146] on div "[DATE]-[DATE]" at bounding box center [165, 151] width 97 height 14
click at [306, 117] on icon at bounding box center [308, 118] width 5 height 8
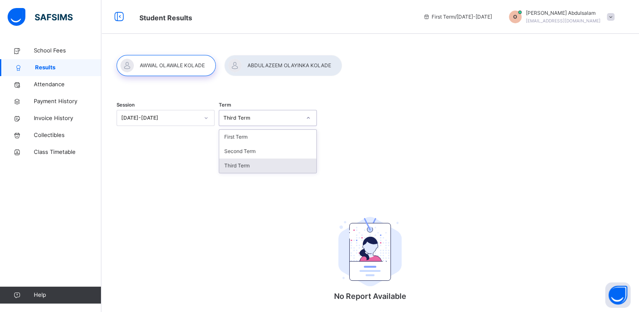
click at [290, 168] on div "Third Term" at bounding box center [267, 165] width 97 height 14
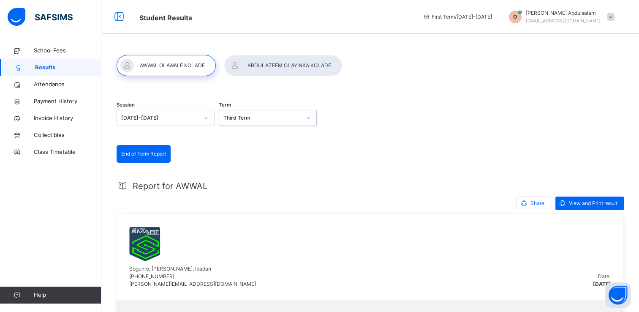
scroll to position [157, 0]
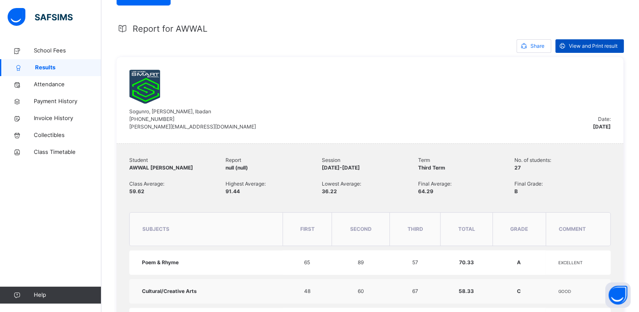
click at [597, 43] on span "View and Print result" at bounding box center [593, 46] width 49 height 8
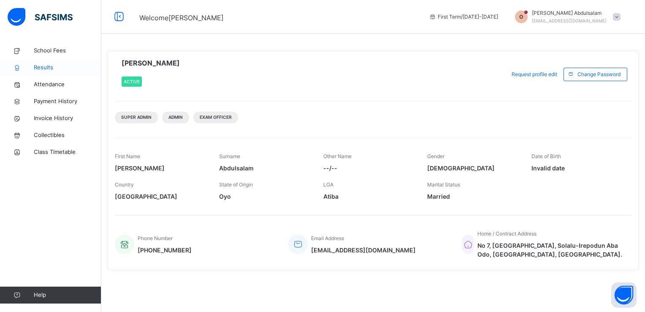
click at [31, 66] on icon at bounding box center [17, 68] width 34 height 6
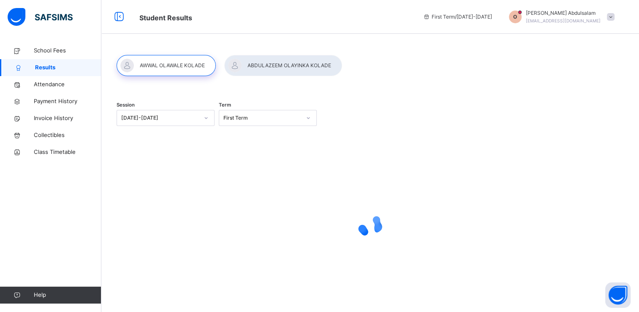
click at [316, 67] on div at bounding box center [283, 65] width 118 height 21
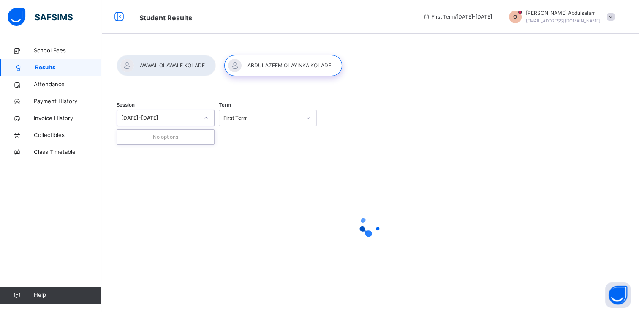
click at [207, 119] on icon at bounding box center [205, 118] width 5 height 8
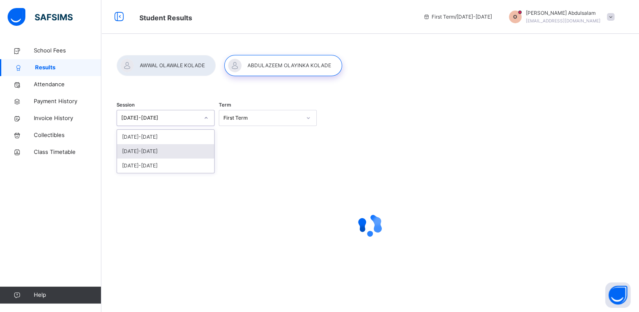
click at [181, 147] on div "[DATE]-[DATE]" at bounding box center [165, 151] width 97 height 14
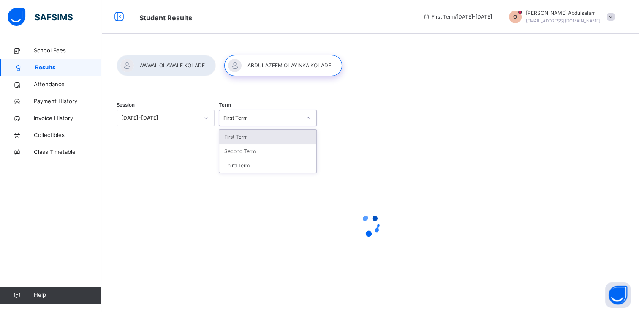
click at [307, 119] on icon at bounding box center [308, 118] width 5 height 8
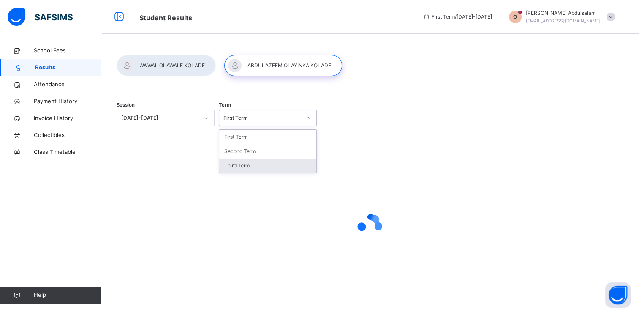
click at [272, 169] on div "Third Term" at bounding box center [267, 165] width 97 height 14
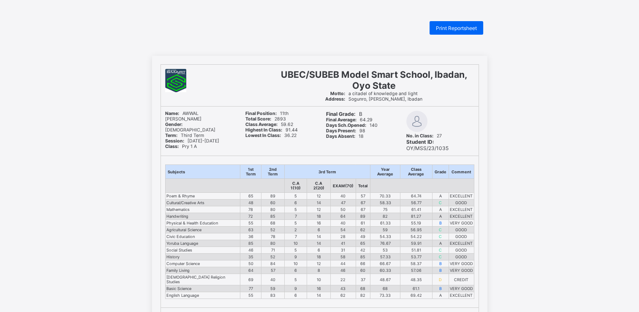
click at [528, 133] on div "UBEC/SUBEB Model Smart School, Ibadan, Oyo State Motto: a citadel of knowledge …" at bounding box center [319, 290] width 639 height 469
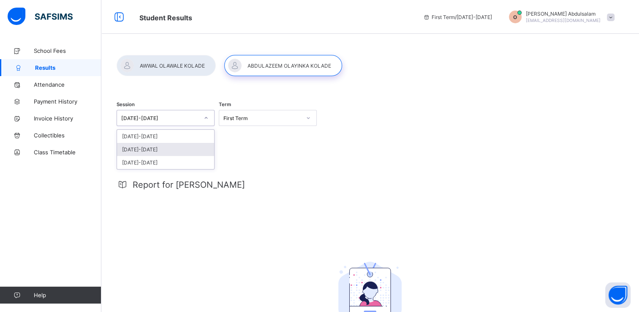
click at [188, 155] on div "[DATE]-[DATE]" at bounding box center [165, 149] width 97 height 13
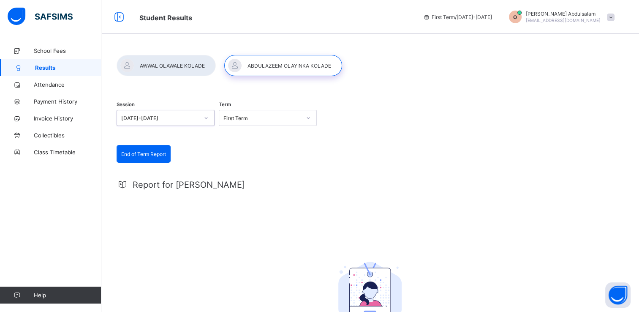
click at [307, 118] on icon at bounding box center [308, 118] width 3 height 2
click at [283, 160] on div "Third Term" at bounding box center [267, 162] width 97 height 13
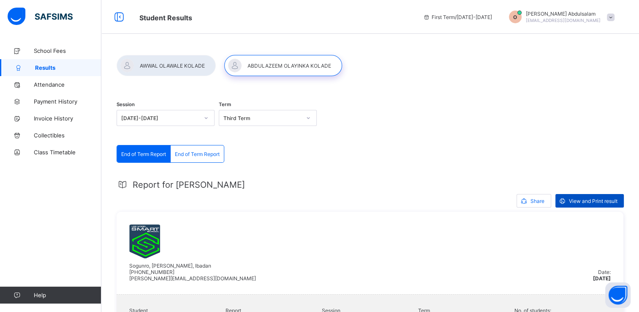
click at [601, 199] on span "View and Print result" at bounding box center [593, 201] width 49 height 6
click at [614, 19] on span at bounding box center [611, 18] width 8 height 8
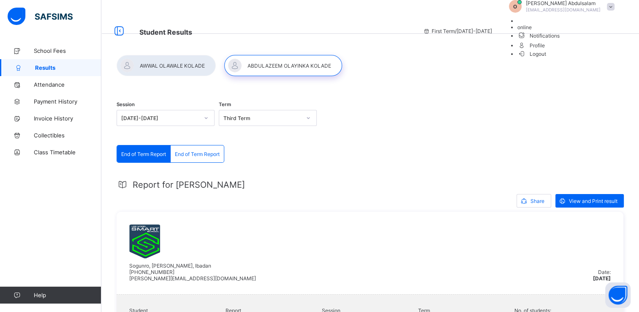
click at [546, 58] on span "Logout" at bounding box center [531, 53] width 29 height 9
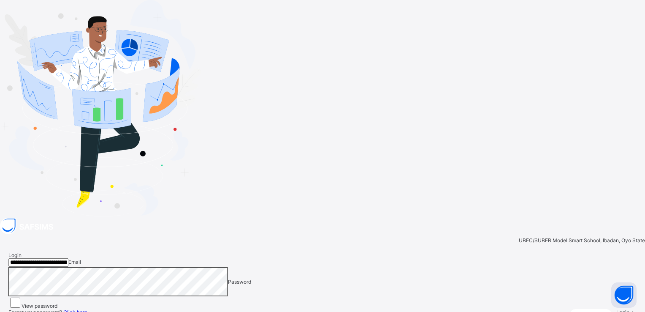
click at [68, 258] on input "**********" at bounding box center [38, 262] width 60 height 8
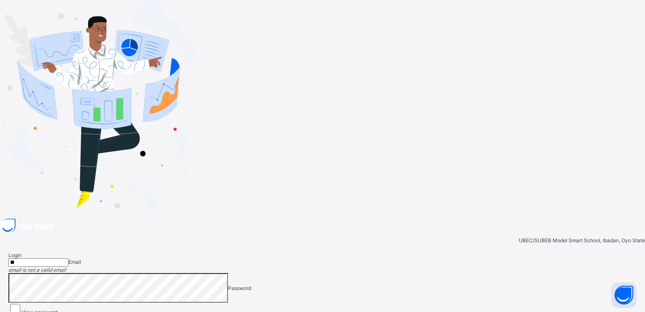
type input "*"
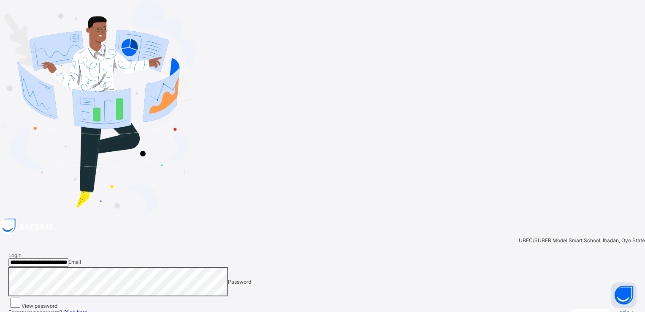
type input "**********"
click at [629, 309] on icon at bounding box center [632, 312] width 7 height 6
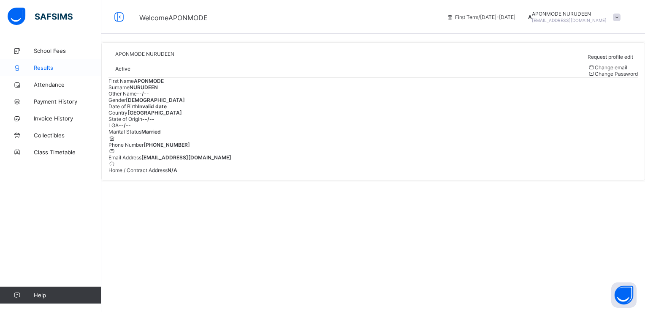
click at [46, 64] on span "Results" at bounding box center [68, 67] width 68 height 7
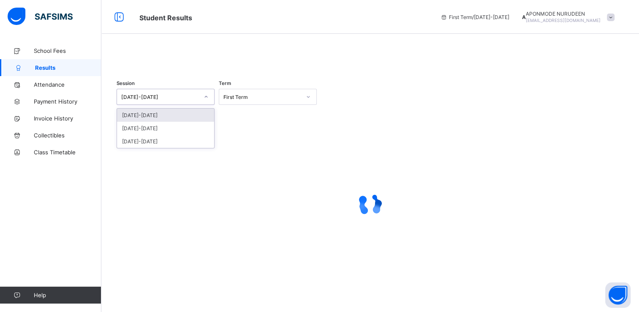
click at [207, 101] on icon at bounding box center [205, 96] width 5 height 8
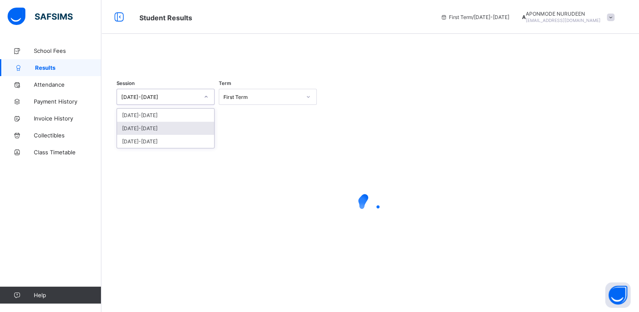
click at [188, 135] on div "[DATE]-[DATE]" at bounding box center [165, 128] width 97 height 13
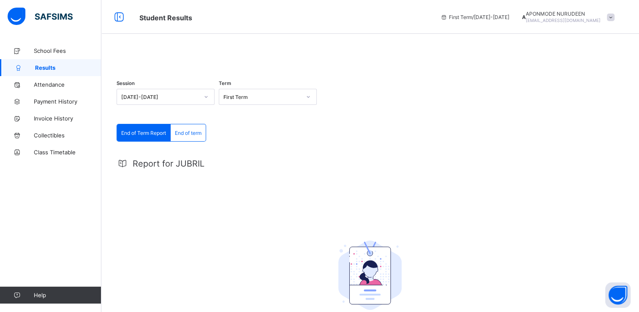
drag, startPoint x: 307, startPoint y: 117, endPoint x: 263, endPoint y: 173, distance: 71.2
click at [263, 173] on div "Report for JUBRIL No Report Available This child has no report available for th…" at bounding box center [370, 257] width 507 height 214
click at [310, 103] on div at bounding box center [308, 97] width 14 height 14
click at [284, 148] on div "Third Term" at bounding box center [267, 141] width 97 height 13
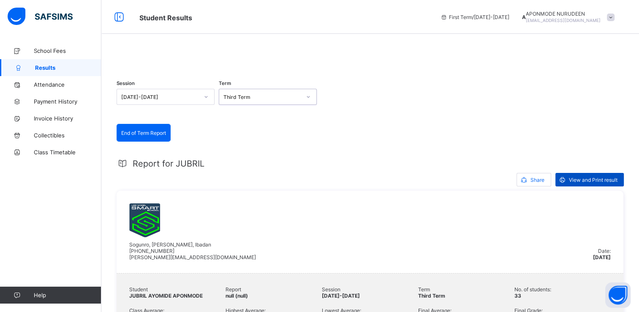
click at [587, 183] on span "View and Print result" at bounding box center [593, 179] width 49 height 6
click at [271, 55] on div at bounding box center [370, 55] width 507 height 0
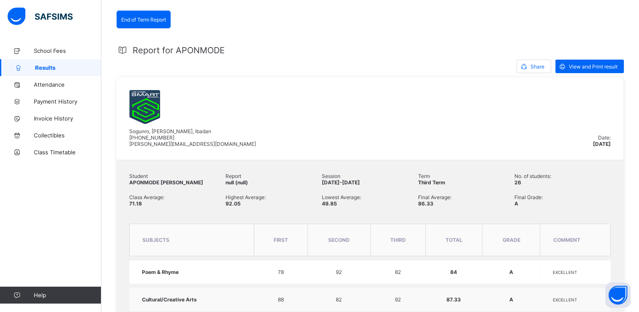
scroll to position [125, 0]
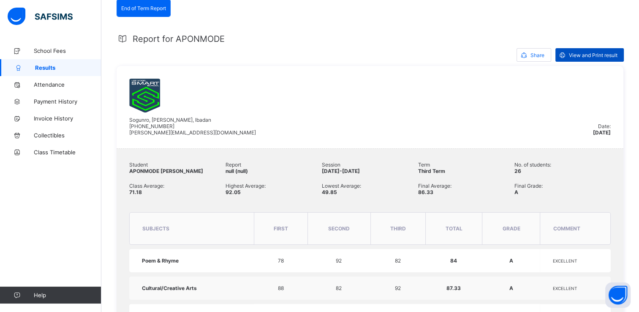
click at [599, 58] on span "View and Print result" at bounding box center [593, 55] width 49 height 6
click at [38, 70] on span "Results" at bounding box center [68, 67] width 66 height 7
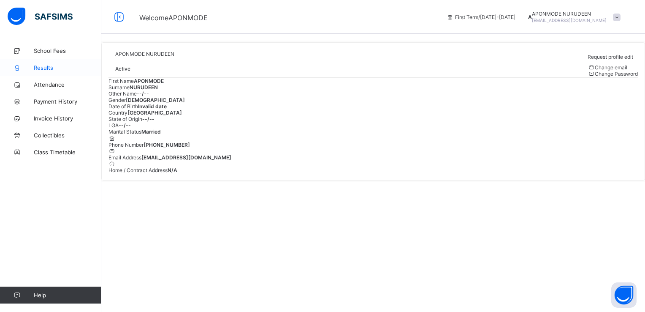
click at [40, 69] on span "Results" at bounding box center [68, 67] width 68 height 7
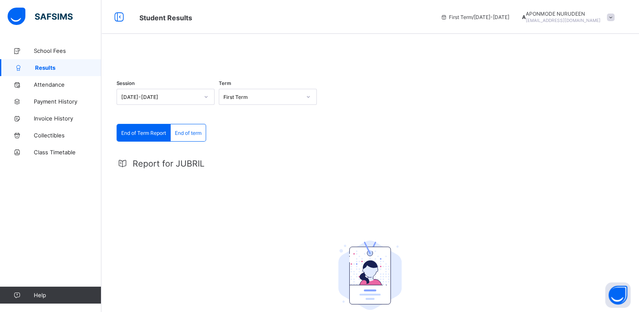
click at [370, 55] on div at bounding box center [370, 55] width 507 height 0
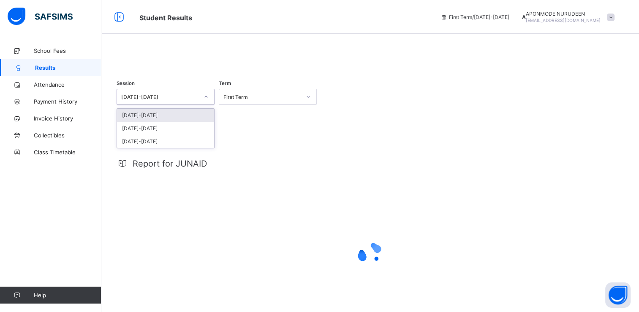
click at [203, 101] on icon at bounding box center [205, 96] width 5 height 8
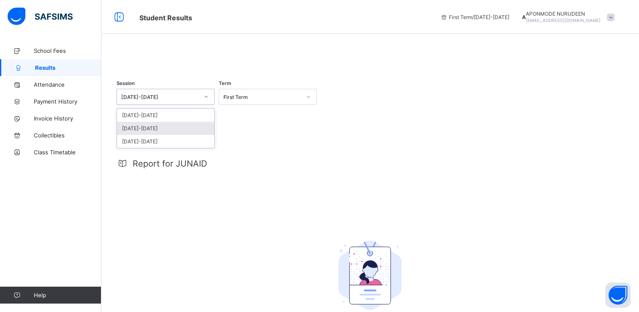
click at [172, 135] on div "[DATE]-[DATE]" at bounding box center [165, 128] width 97 height 13
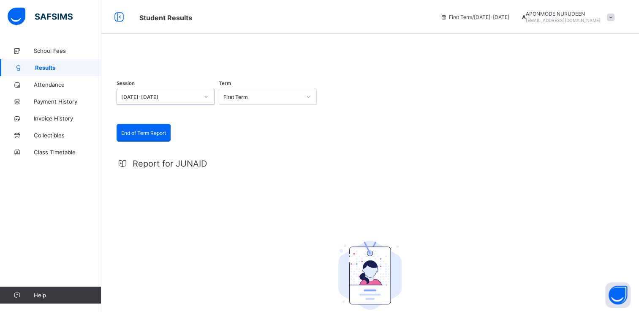
click at [311, 101] on icon at bounding box center [308, 96] width 5 height 8
click at [290, 148] on div "Third Term" at bounding box center [267, 141] width 97 height 13
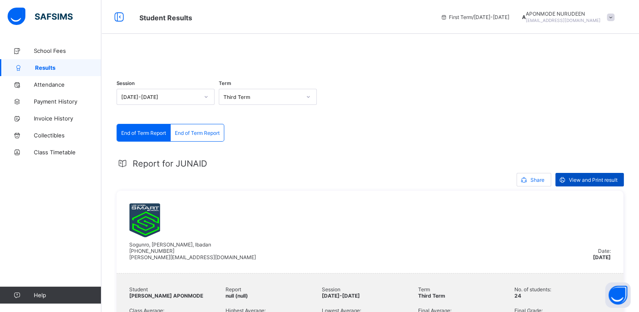
click at [603, 183] on span "View and Print result" at bounding box center [593, 179] width 49 height 6
click at [614, 18] on span at bounding box center [611, 18] width 8 height 8
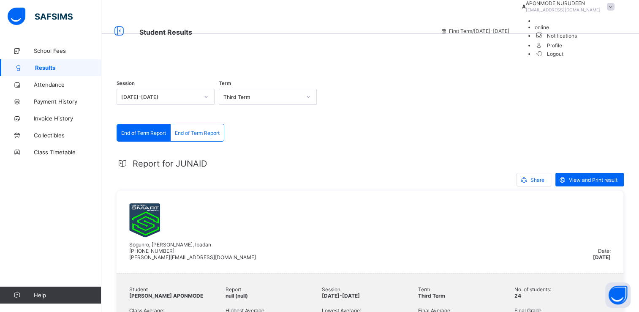
click at [564, 58] on span "Logout" at bounding box center [548, 53] width 29 height 9
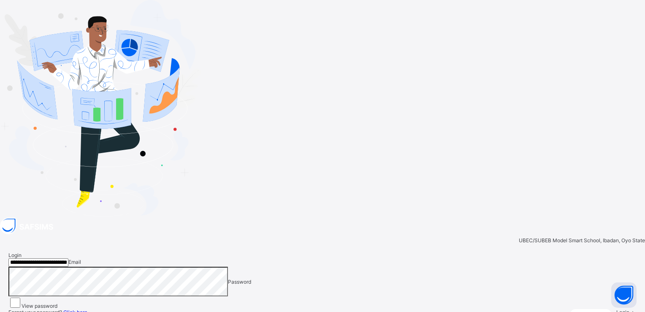
click at [68, 258] on input "**********" at bounding box center [38, 262] width 60 height 8
type input "**********"
click at [629, 309] on span at bounding box center [632, 312] width 7 height 6
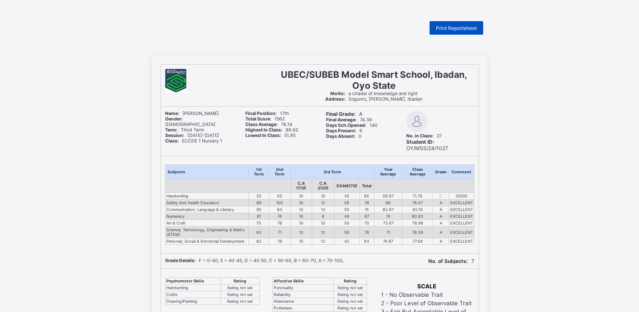
click at [464, 25] on span "Print Reportsheet" at bounding box center [456, 28] width 41 height 6
click at [339, 31] on div "Print Reportsheet" at bounding box center [319, 28] width 335 height 14
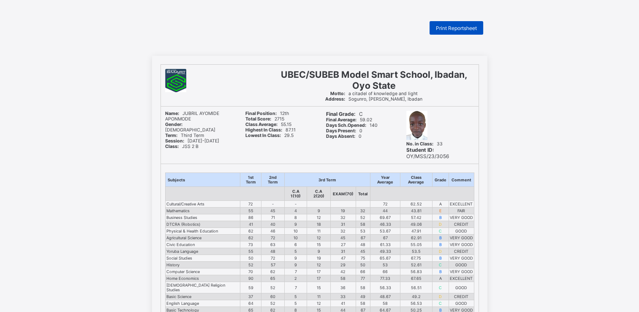
click at [461, 27] on span "Print Reportsheet" at bounding box center [456, 28] width 41 height 6
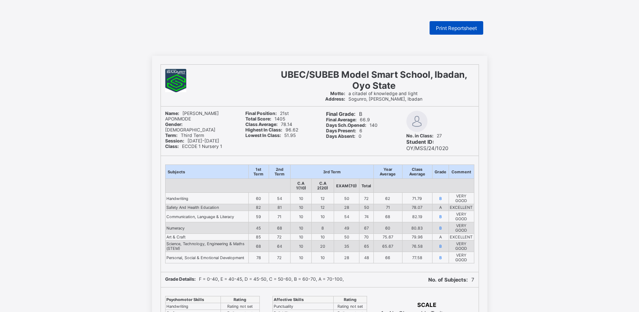
click at [442, 26] on span "Print Reportsheet" at bounding box center [456, 28] width 41 height 6
